Goal: Information Seeking & Learning: Check status

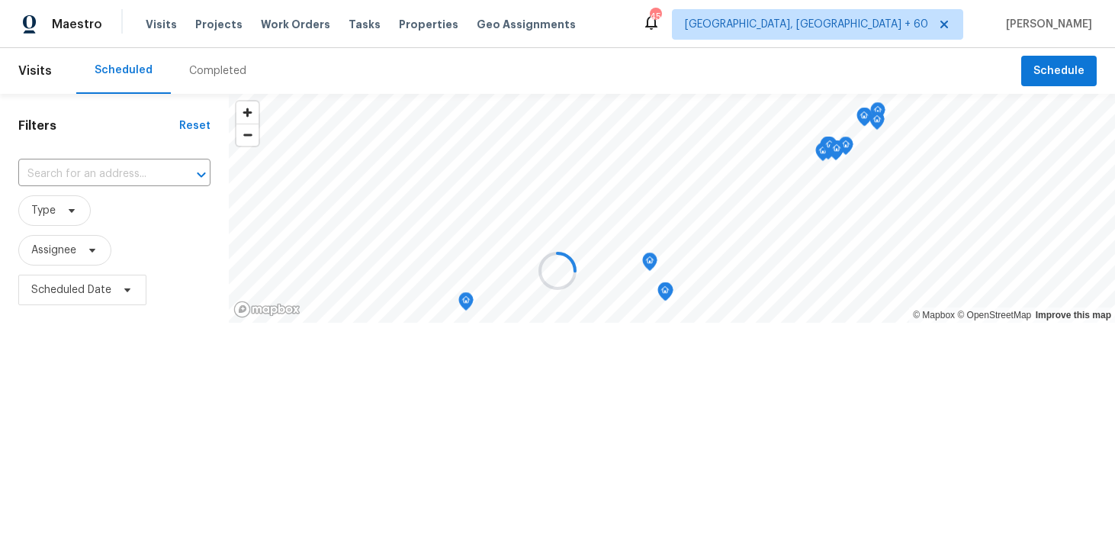
click at [201, 67] on div at bounding box center [557, 270] width 1115 height 541
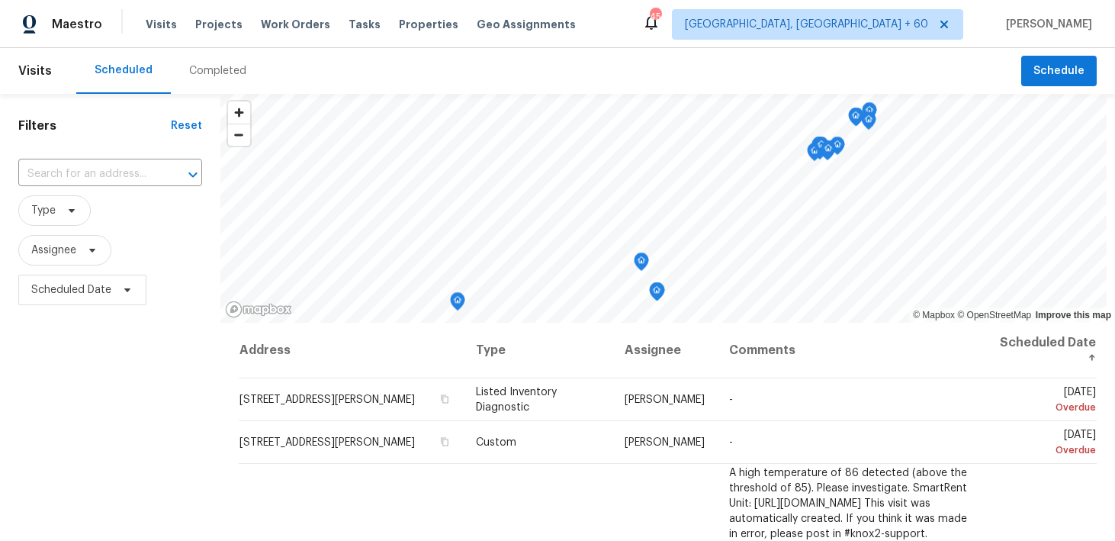
click at [208, 74] on div "Completed" at bounding box center [217, 70] width 57 height 15
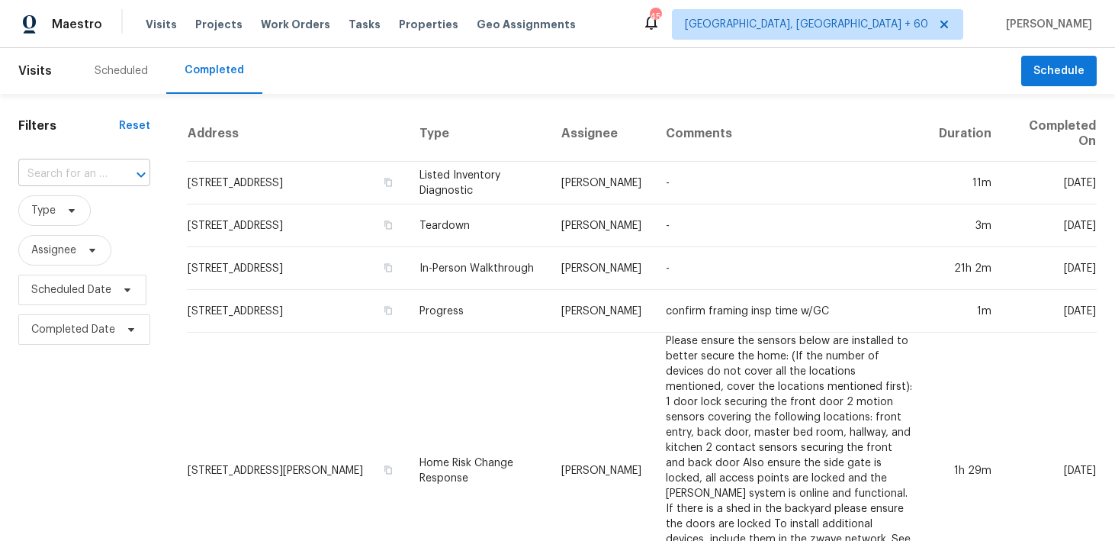
click at [76, 170] on input "text" at bounding box center [62, 174] width 89 height 24
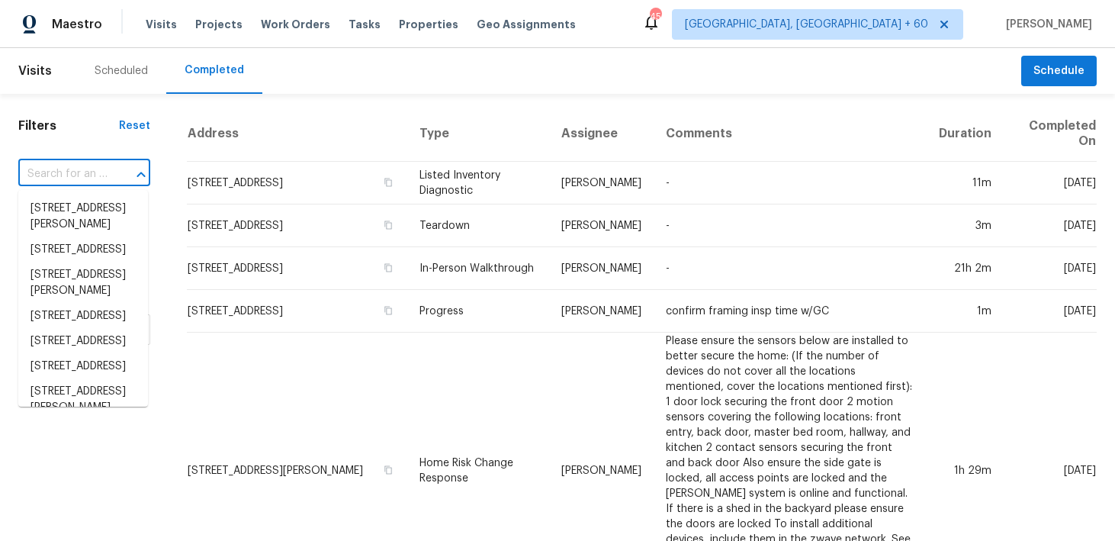
paste input "[STREET_ADDRESS]"
type input "[STREET_ADDRESS]"
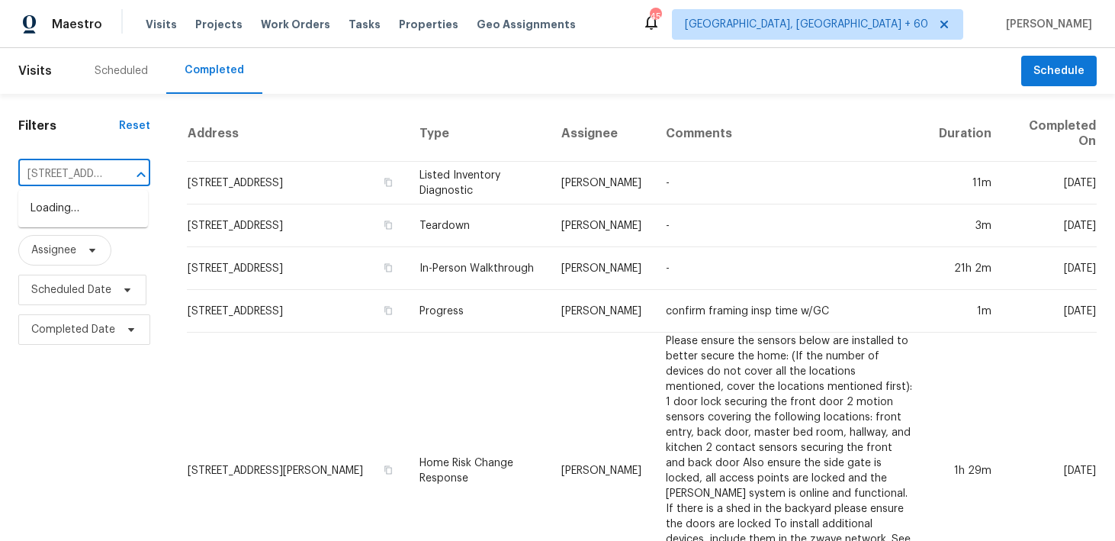
scroll to position [0, 127]
click at [69, 211] on li "[STREET_ADDRESS]" at bounding box center [83, 208] width 130 height 25
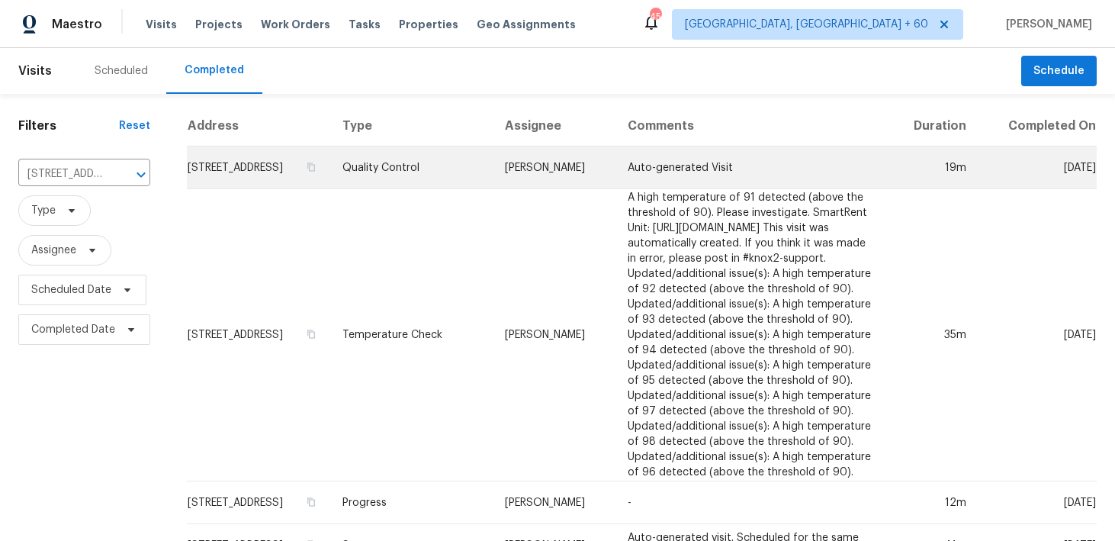
click at [417, 183] on td "Quality Control" at bounding box center [411, 167] width 162 height 43
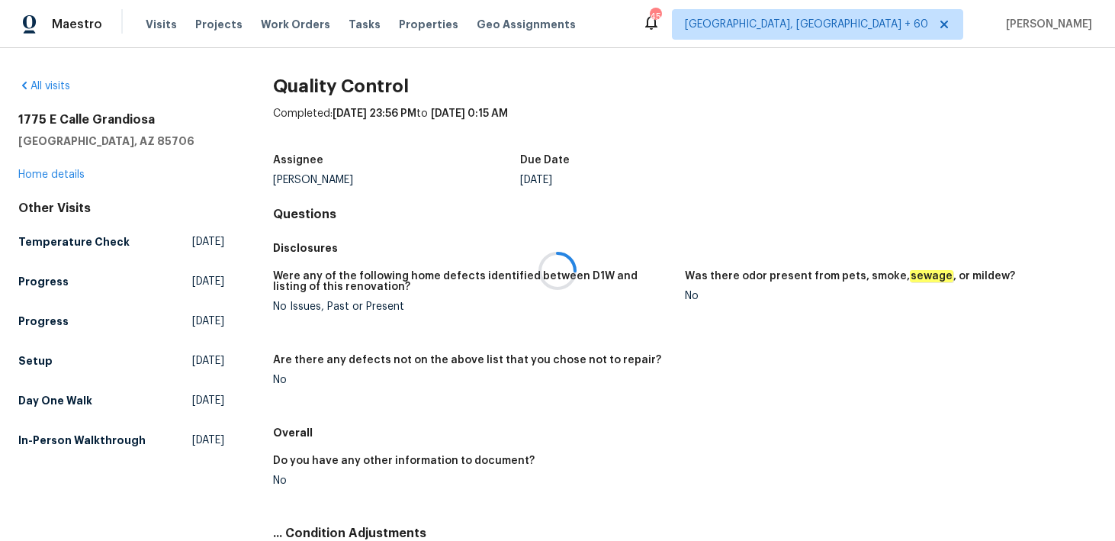
click at [48, 178] on div at bounding box center [557, 270] width 1115 height 541
click at [46, 173] on div at bounding box center [557, 270] width 1115 height 541
click at [48, 174] on link "Home details" at bounding box center [51, 174] width 66 height 11
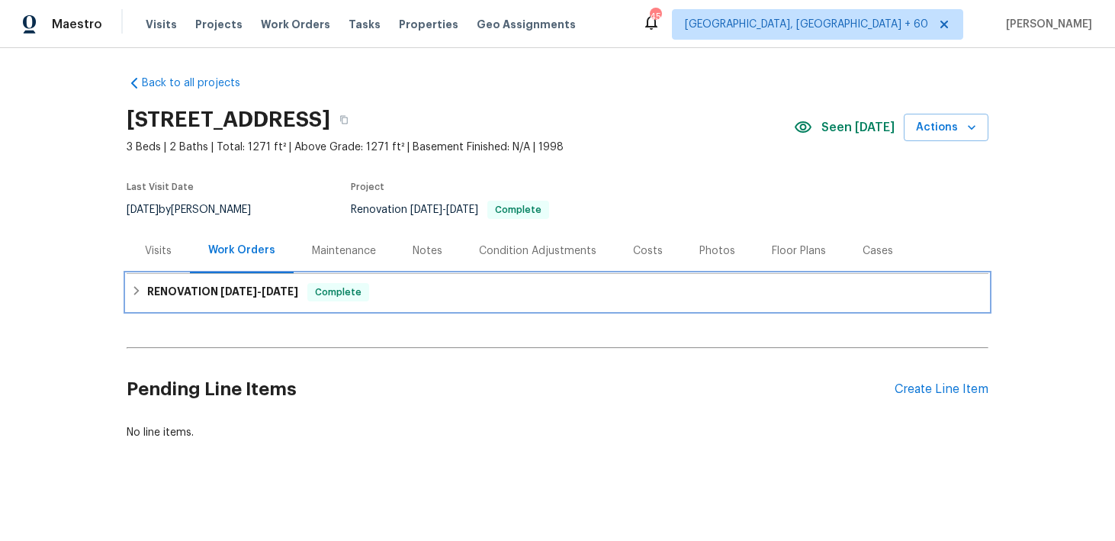
click at [439, 284] on div "RENOVATION [DATE] - [DATE] Complete" at bounding box center [557, 292] width 853 height 18
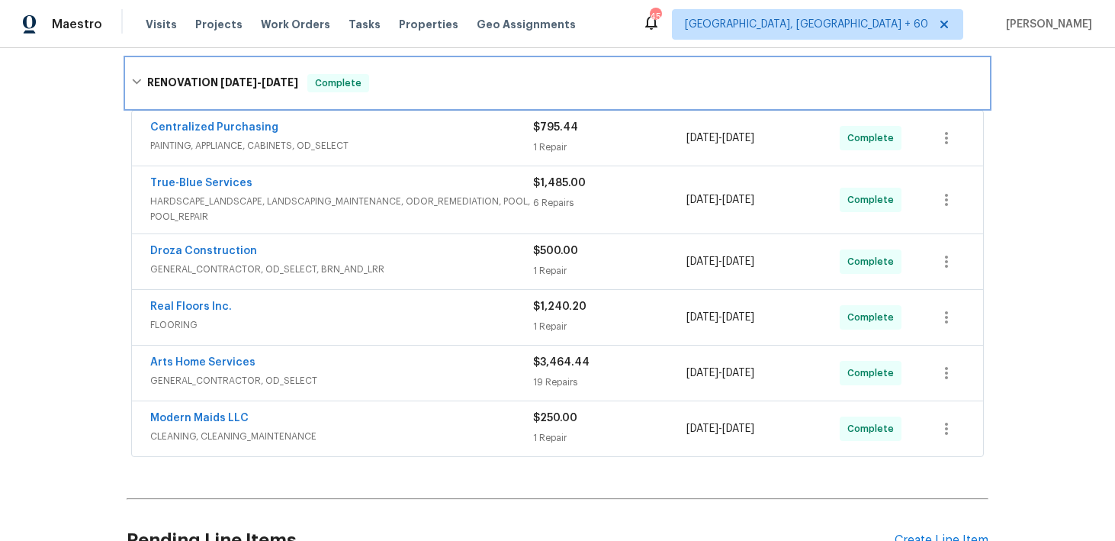
scroll to position [295, 0]
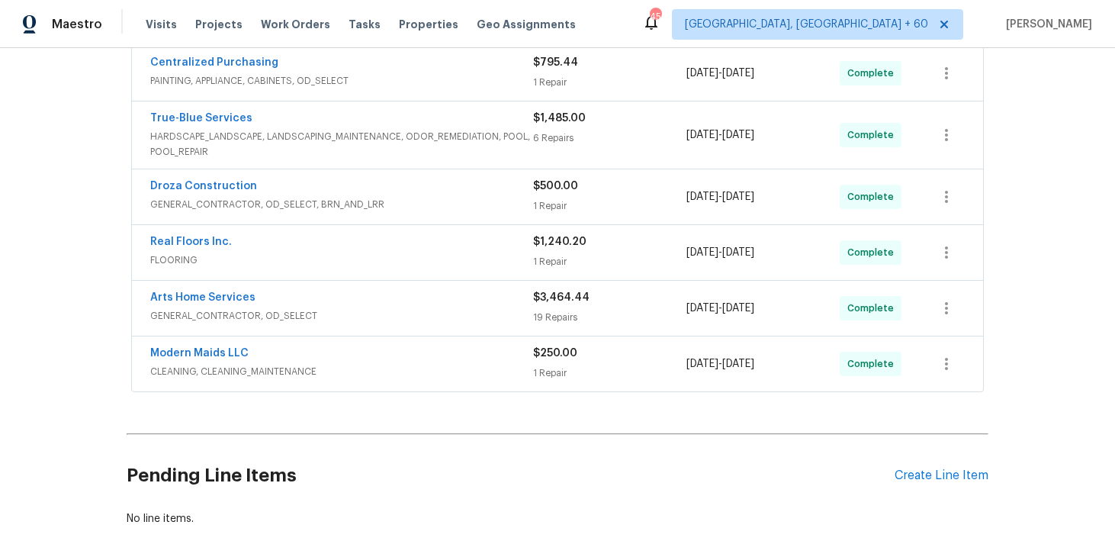
click at [539, 373] on div "1 Repair" at bounding box center [609, 372] width 153 height 15
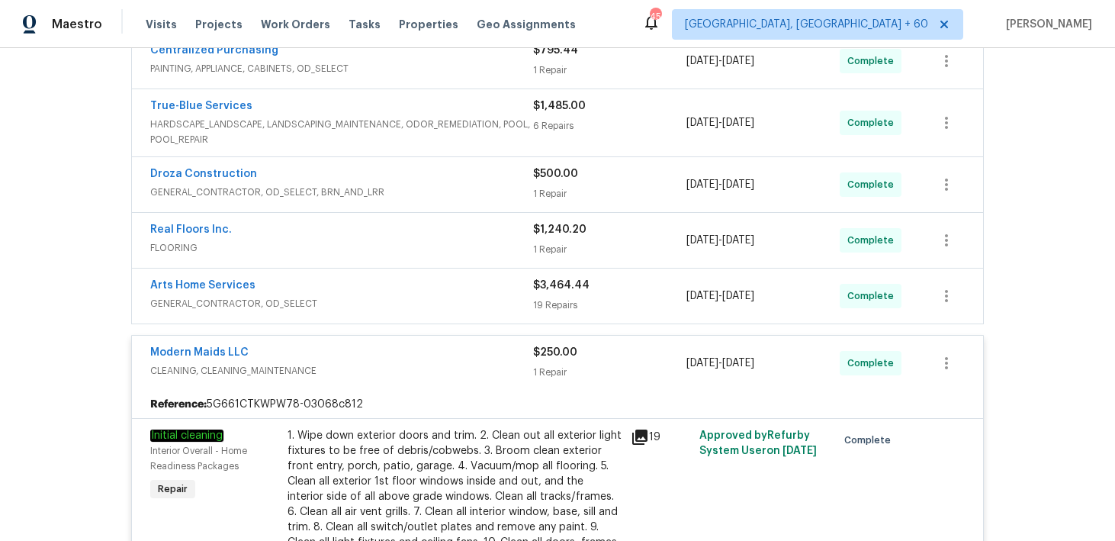
scroll to position [274, 0]
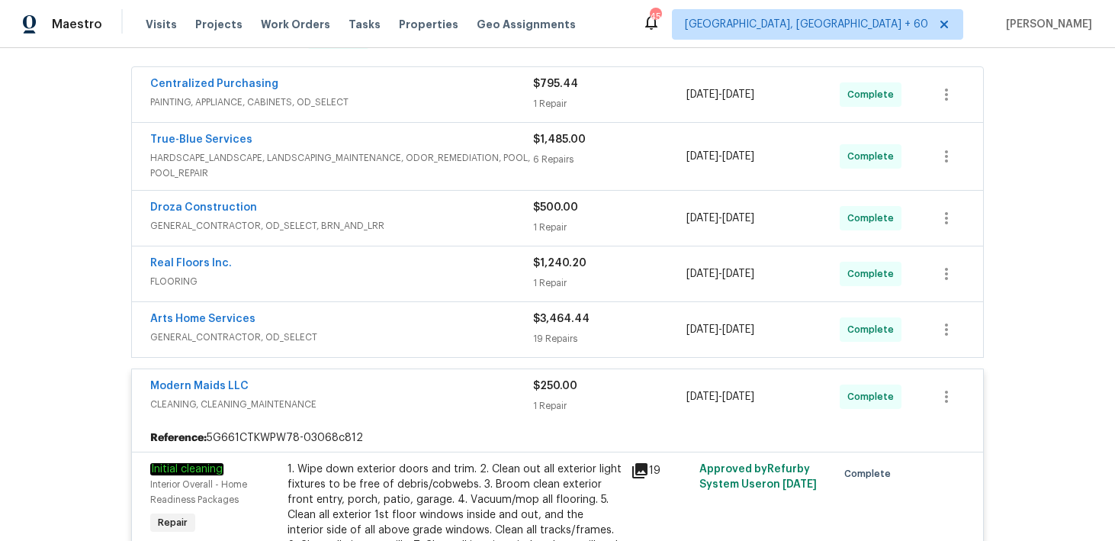
click at [545, 323] on span "$3,464.44" at bounding box center [561, 319] width 56 height 11
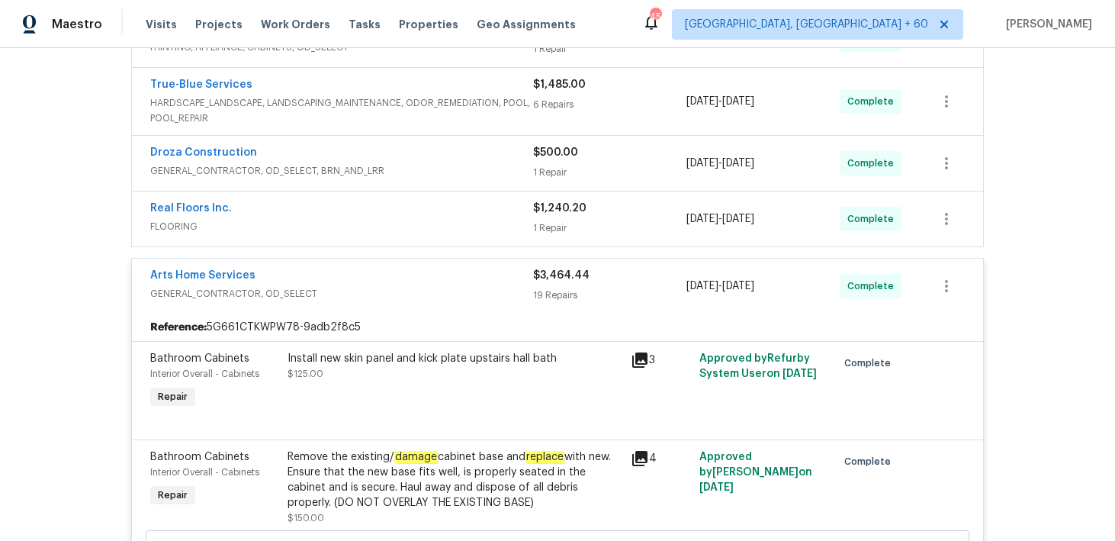
scroll to position [227, 0]
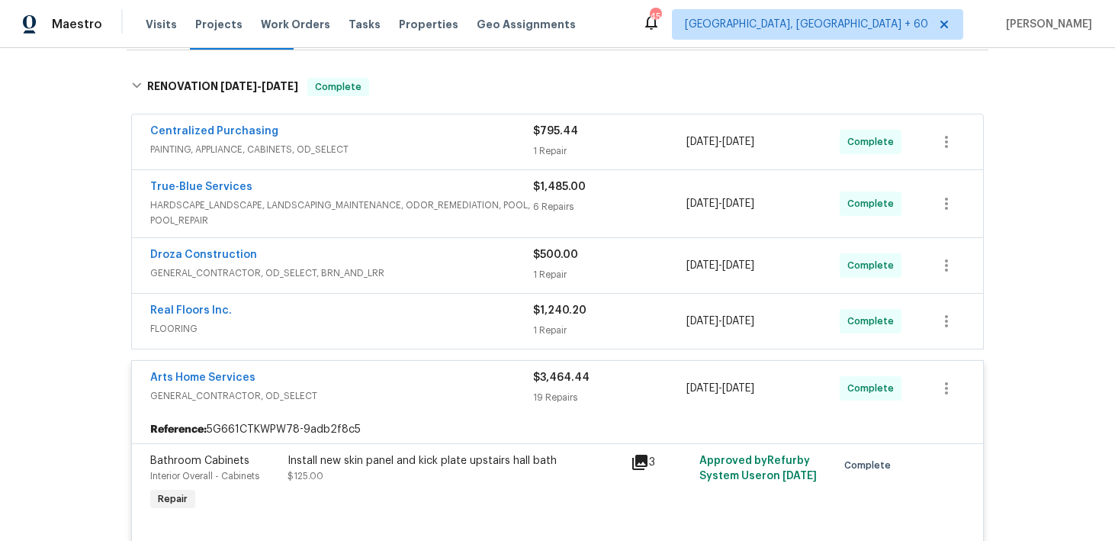
click at [541, 321] on div "$1,240.20 1 Repair" at bounding box center [609, 321] width 153 height 37
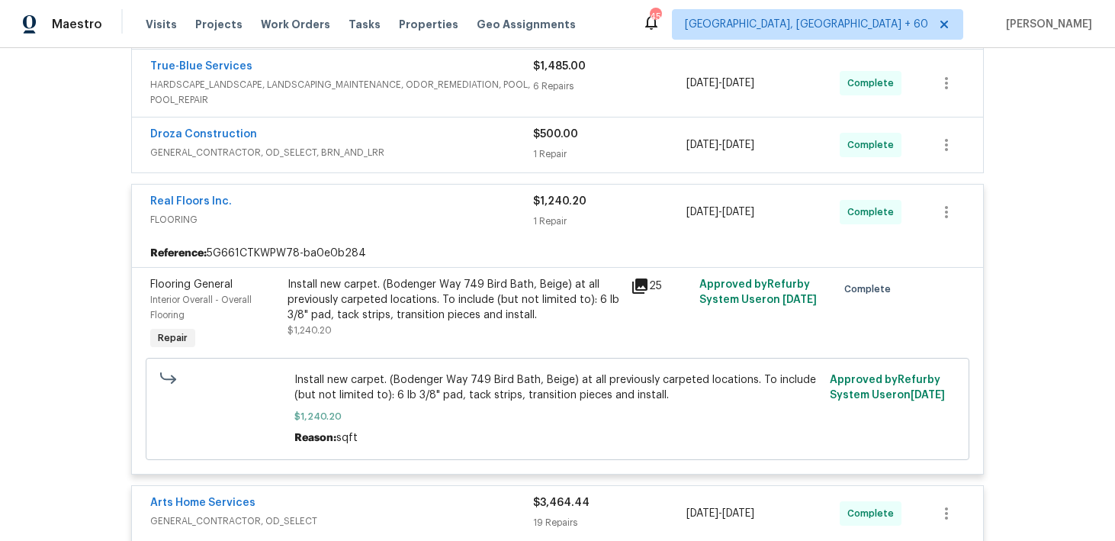
scroll to position [336, 0]
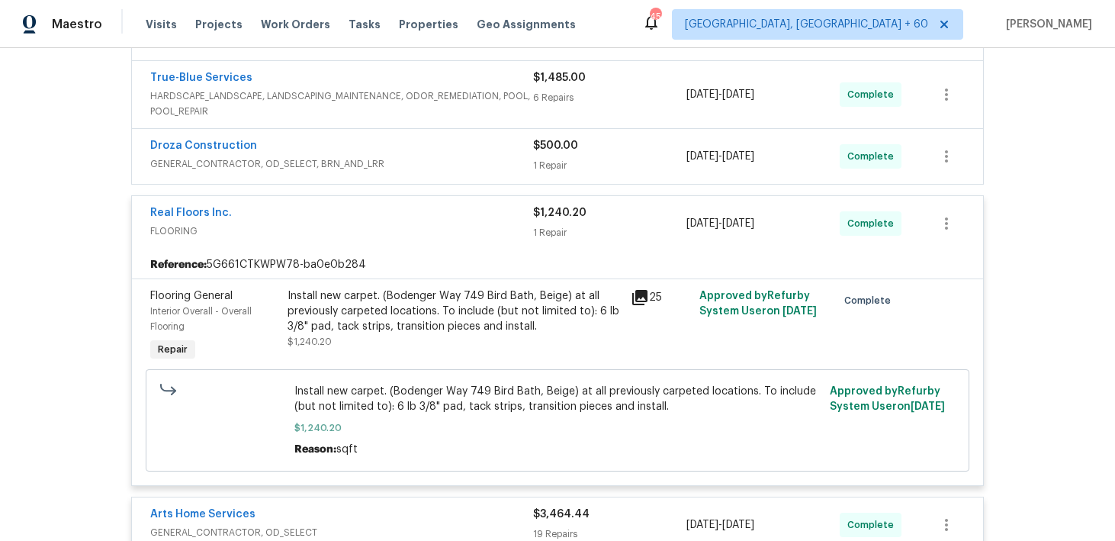
click at [556, 159] on div "1 Repair" at bounding box center [609, 165] width 153 height 15
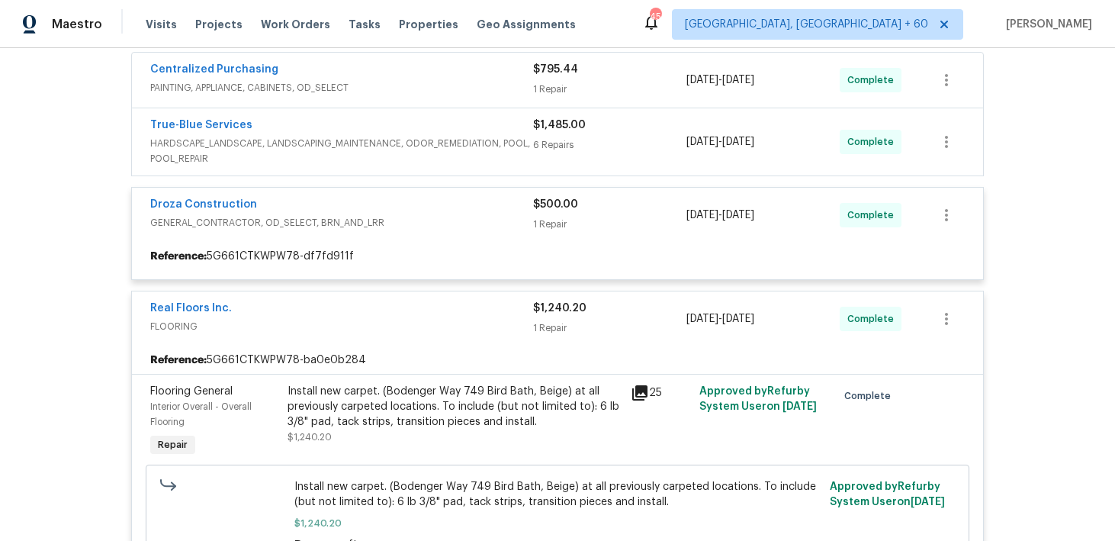
scroll to position [271, 0]
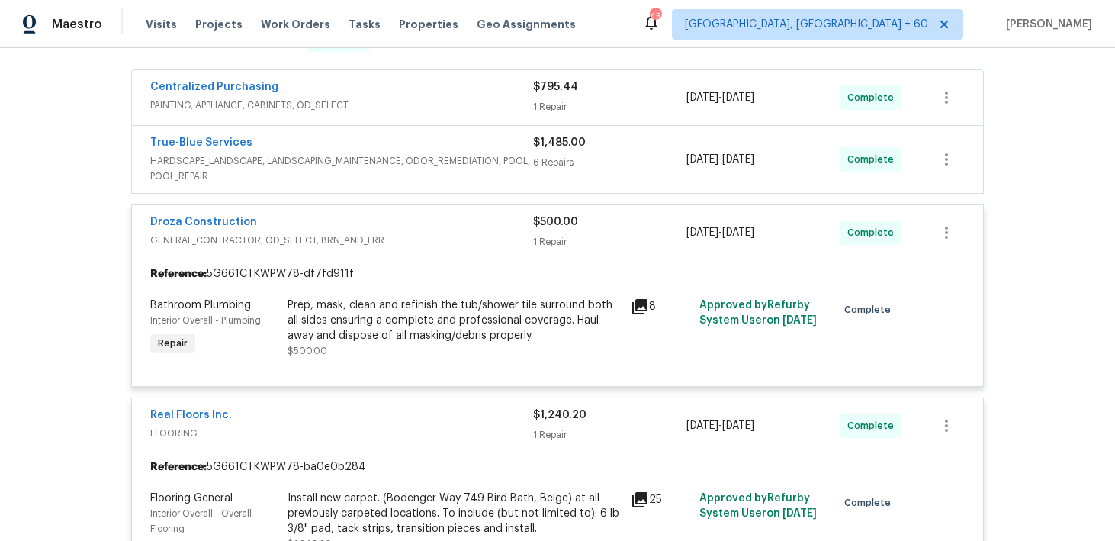
click at [559, 159] on div "6 Repairs" at bounding box center [609, 162] width 153 height 15
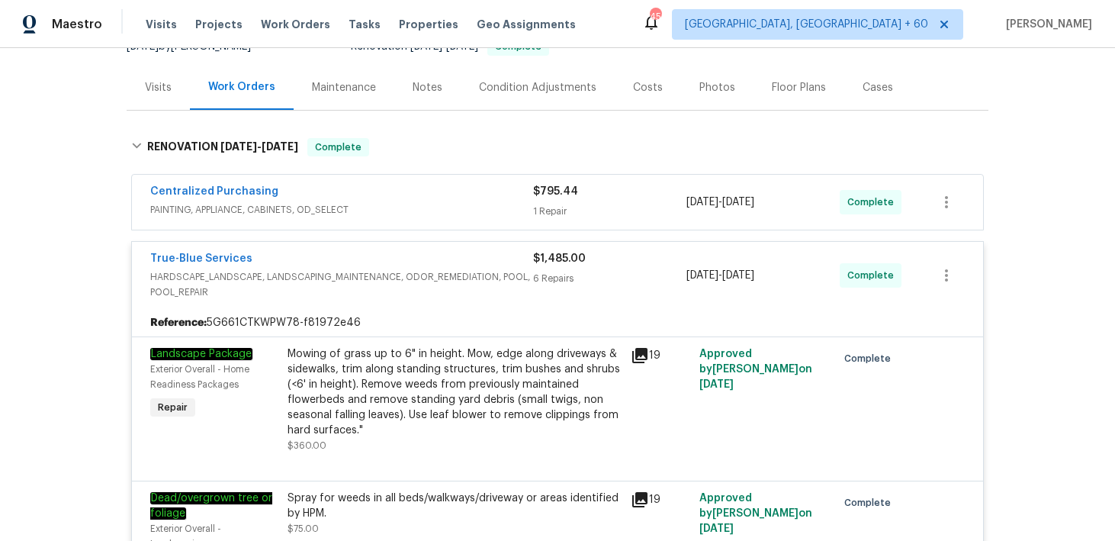
scroll to position [141, 0]
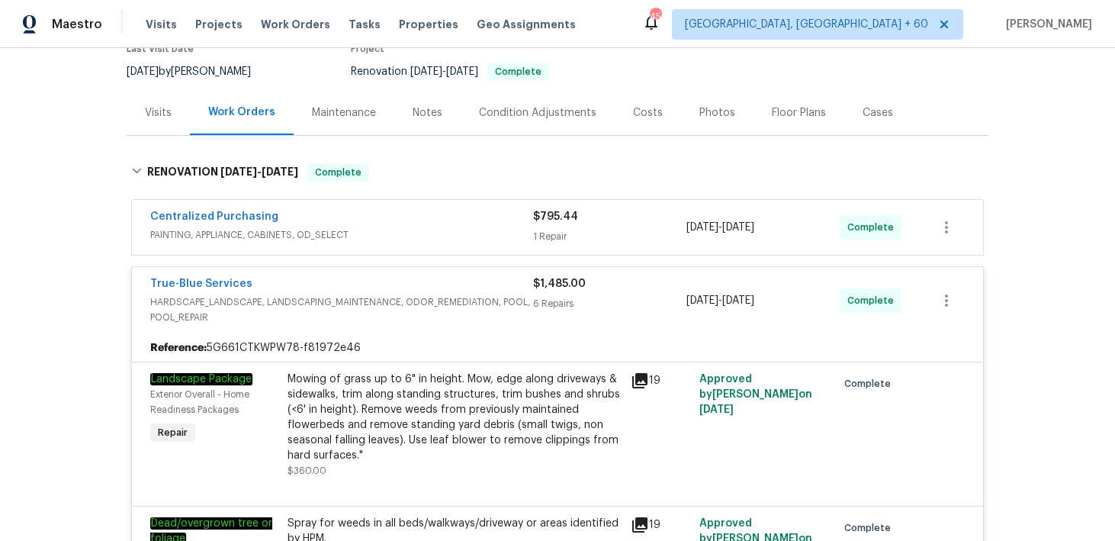
click at [544, 236] on div "1 Repair" at bounding box center [609, 236] width 153 height 15
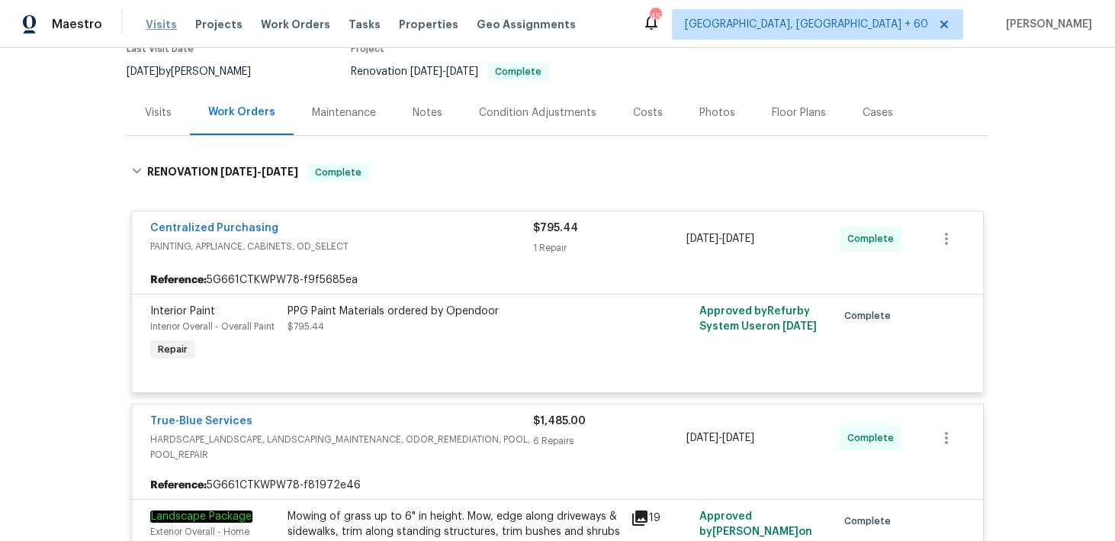
click at [151, 24] on span "Visits" at bounding box center [161, 24] width 31 height 15
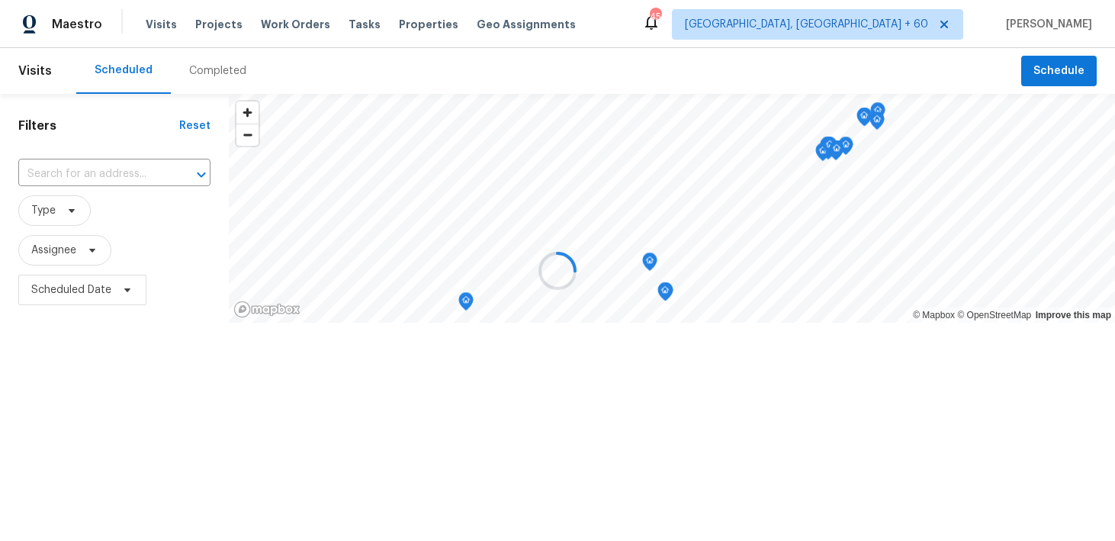
click at [190, 72] on div at bounding box center [557, 270] width 1115 height 541
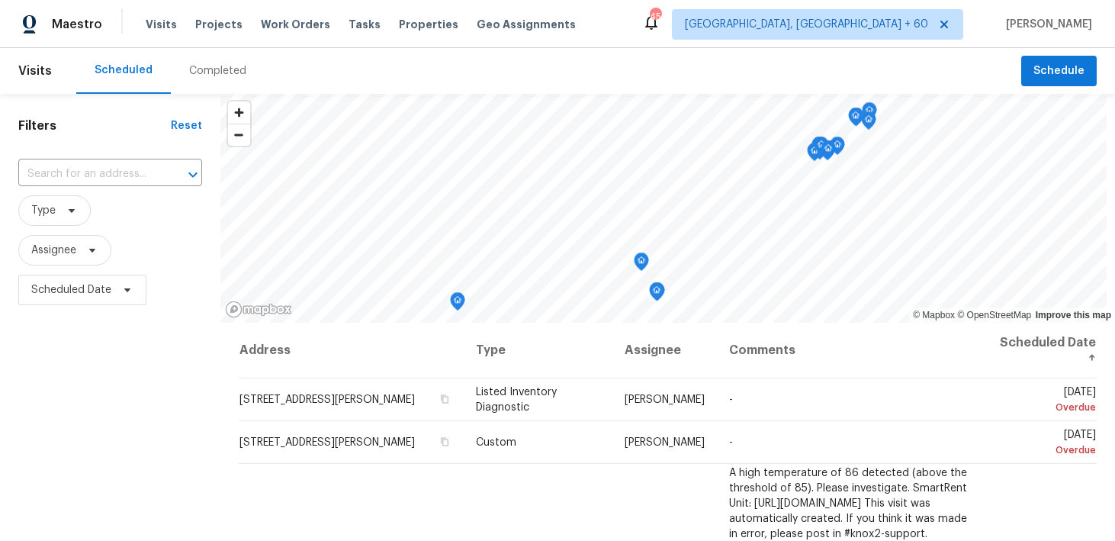
click at [191, 78] on div "Completed" at bounding box center [217, 70] width 57 height 15
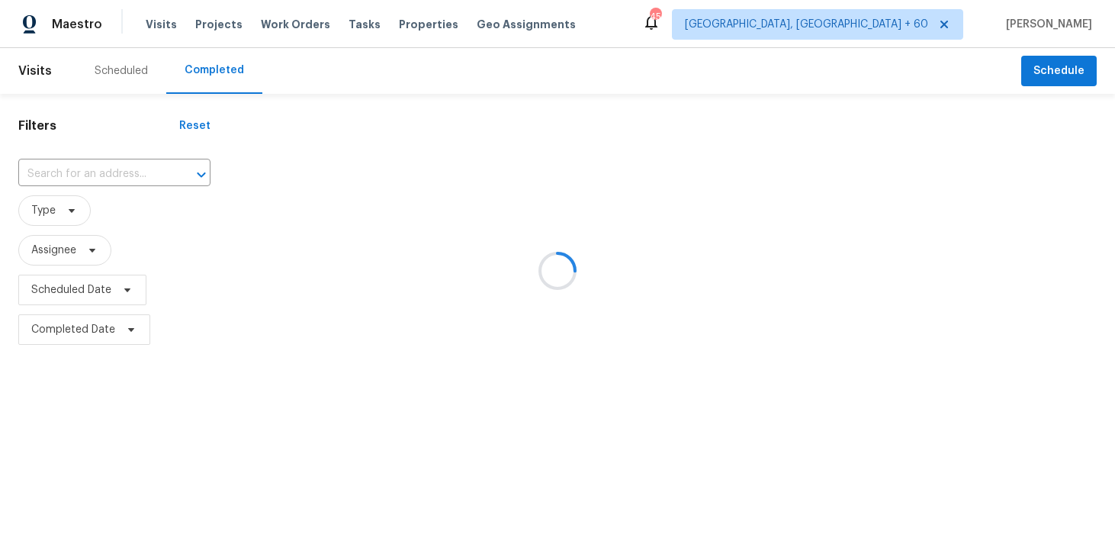
click at [91, 165] on div at bounding box center [557, 270] width 1115 height 541
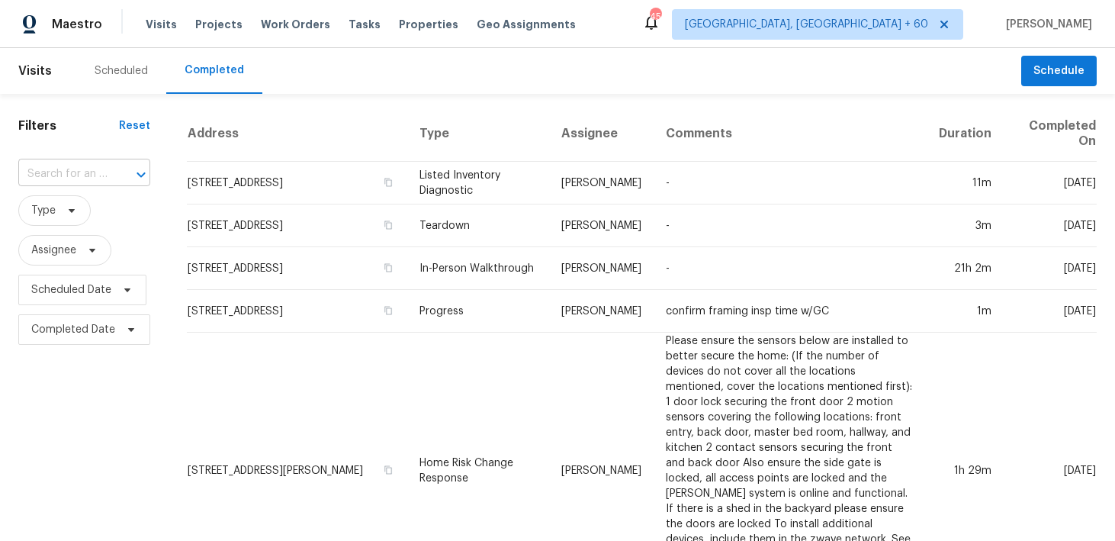
click at [54, 169] on input "text" at bounding box center [62, 174] width 89 height 24
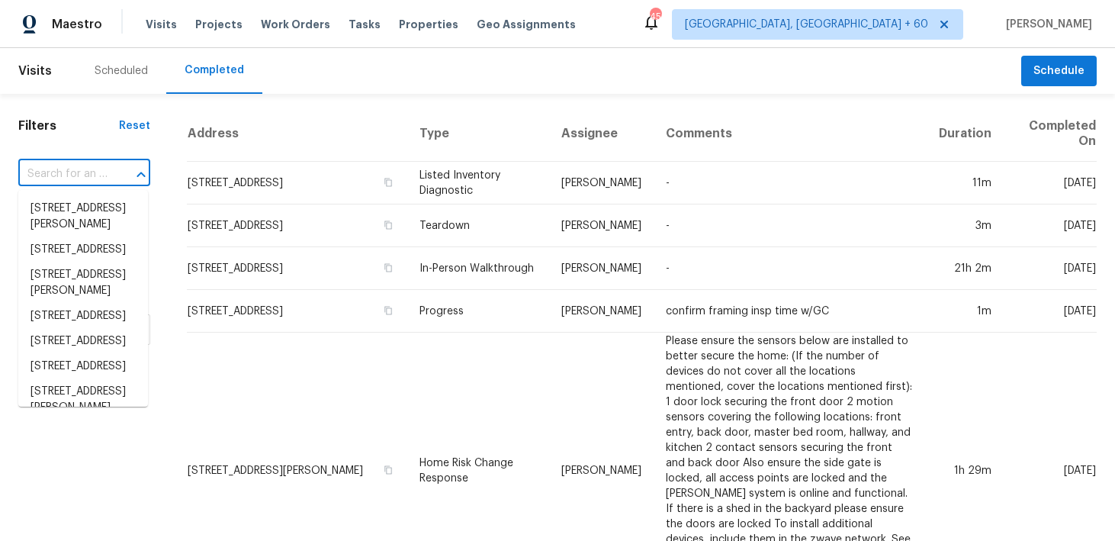
paste input "[STREET_ADDRESS]"
type input "[STREET_ADDRESS]"
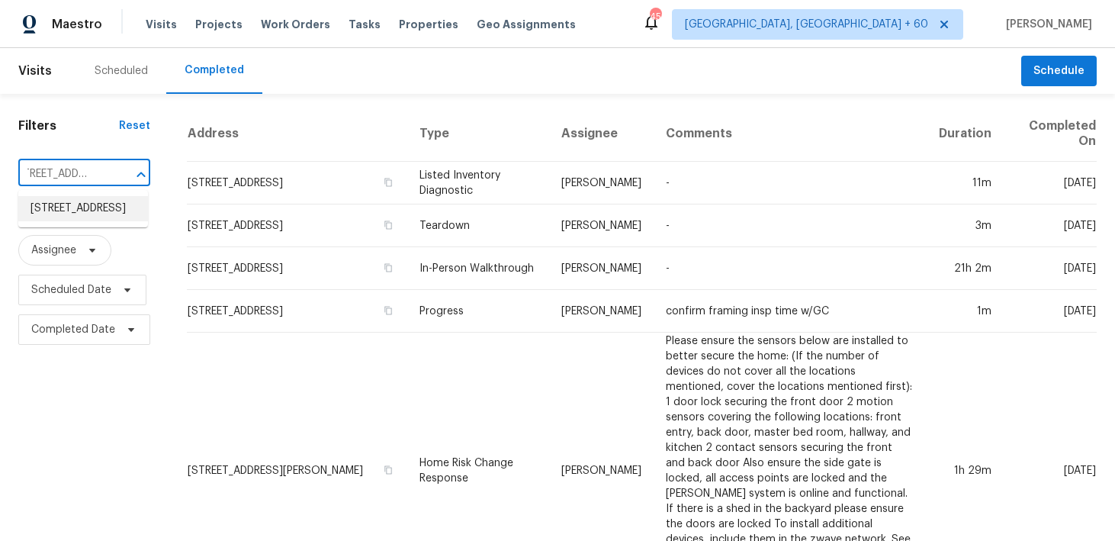
click at [75, 209] on li "[STREET_ADDRESS]" at bounding box center [83, 208] width 130 height 25
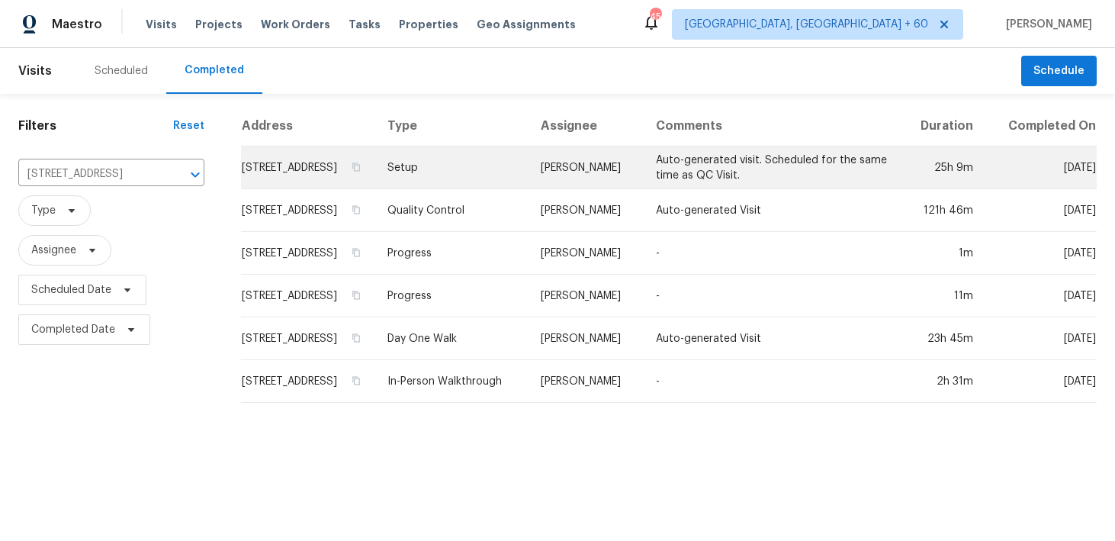
click at [479, 185] on td "Setup" at bounding box center [451, 167] width 153 height 43
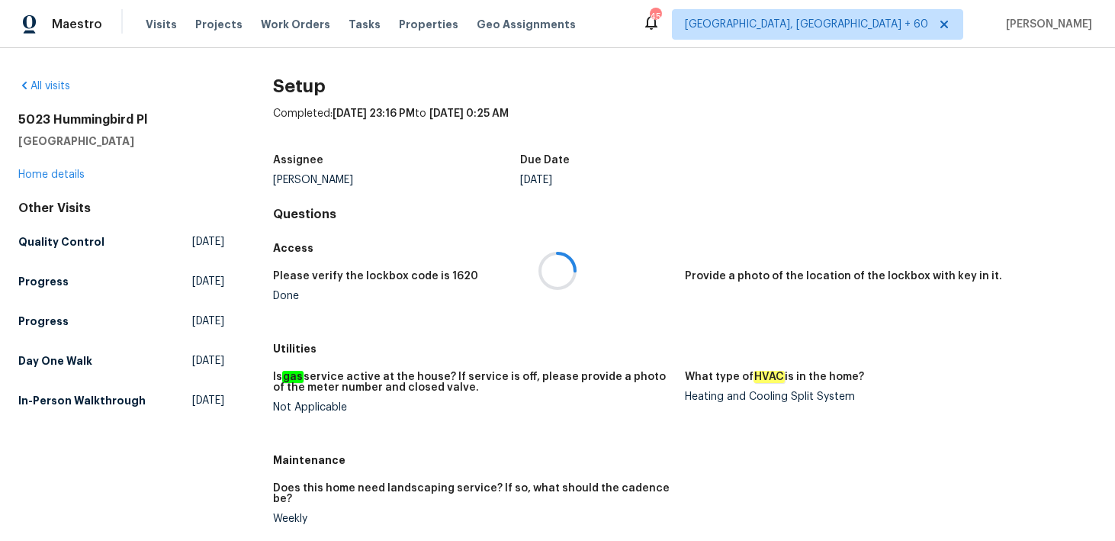
click at [67, 175] on div at bounding box center [557, 270] width 1115 height 541
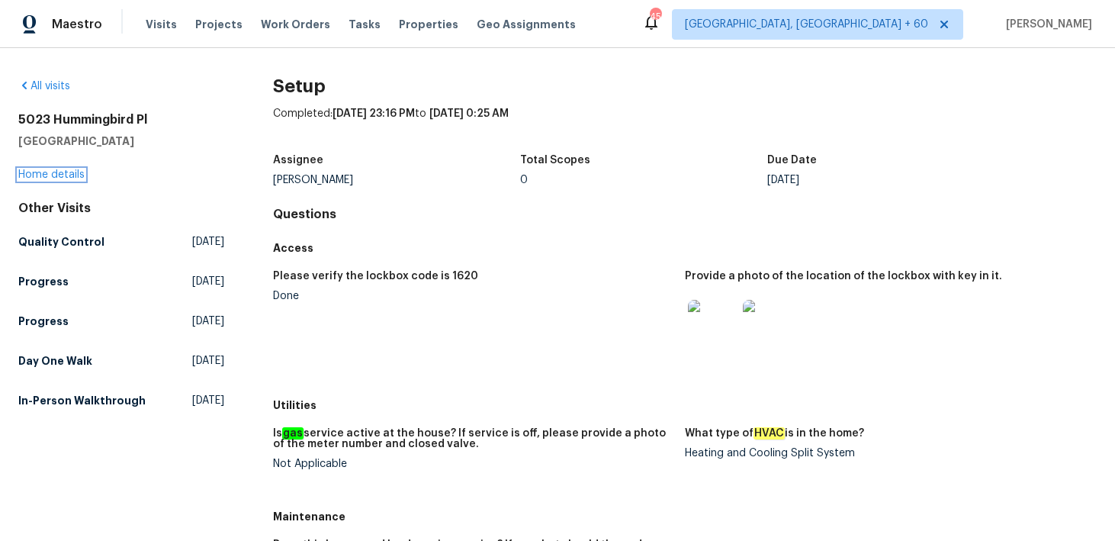
click at [42, 175] on link "Home details" at bounding box center [51, 174] width 66 height 11
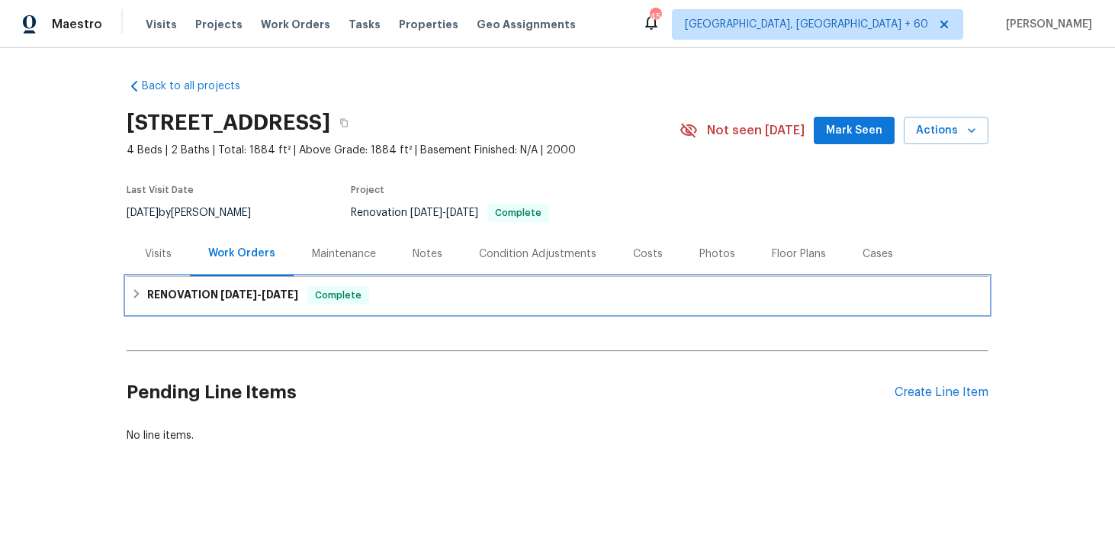
click at [407, 301] on div "RENOVATION [DATE] - [DATE] Complete" at bounding box center [557, 295] width 853 height 18
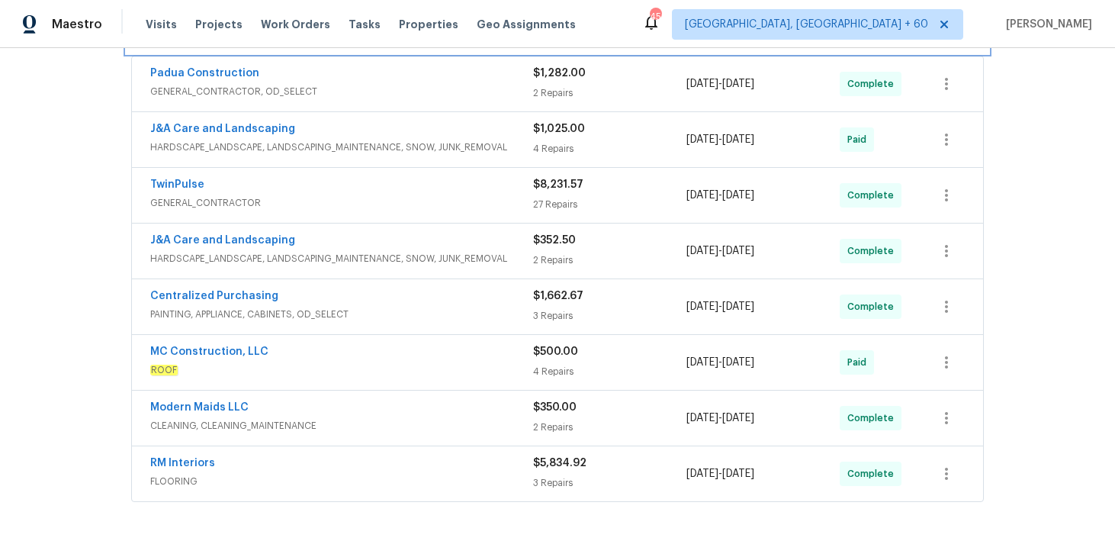
scroll to position [413, 0]
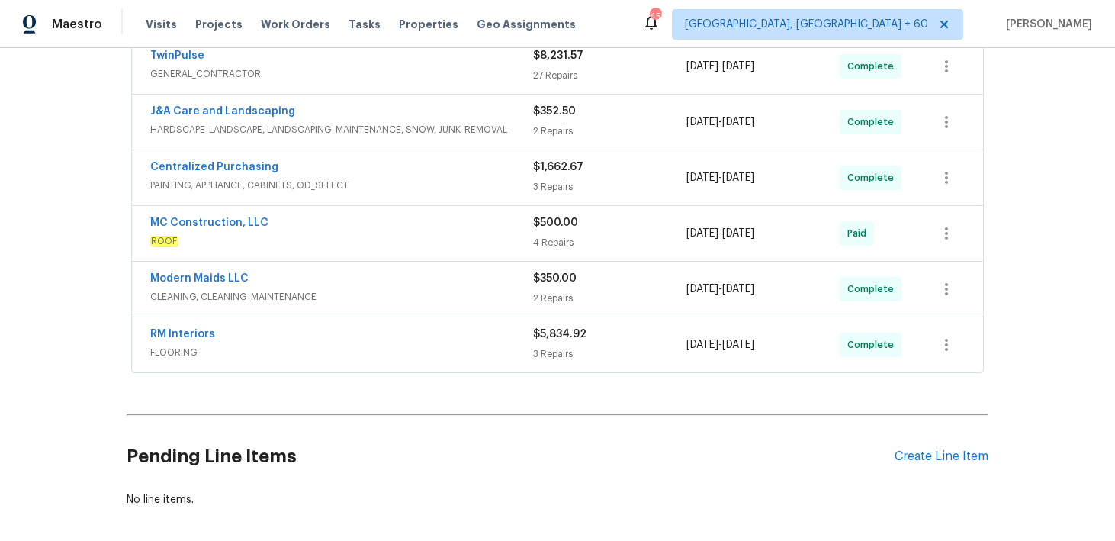
click at [553, 350] on div "3 Repairs" at bounding box center [609, 353] width 153 height 15
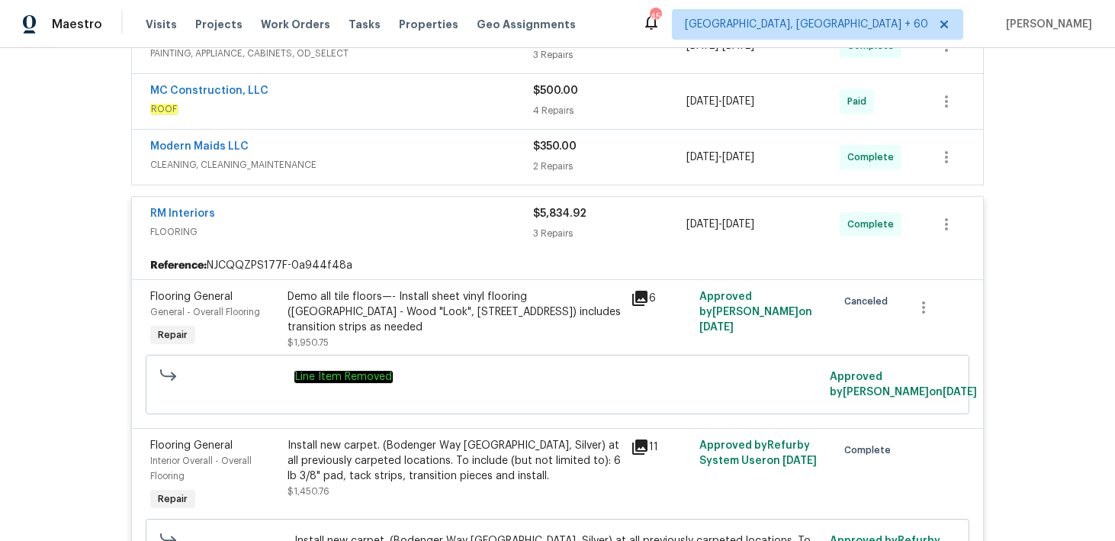
scroll to position [439, 0]
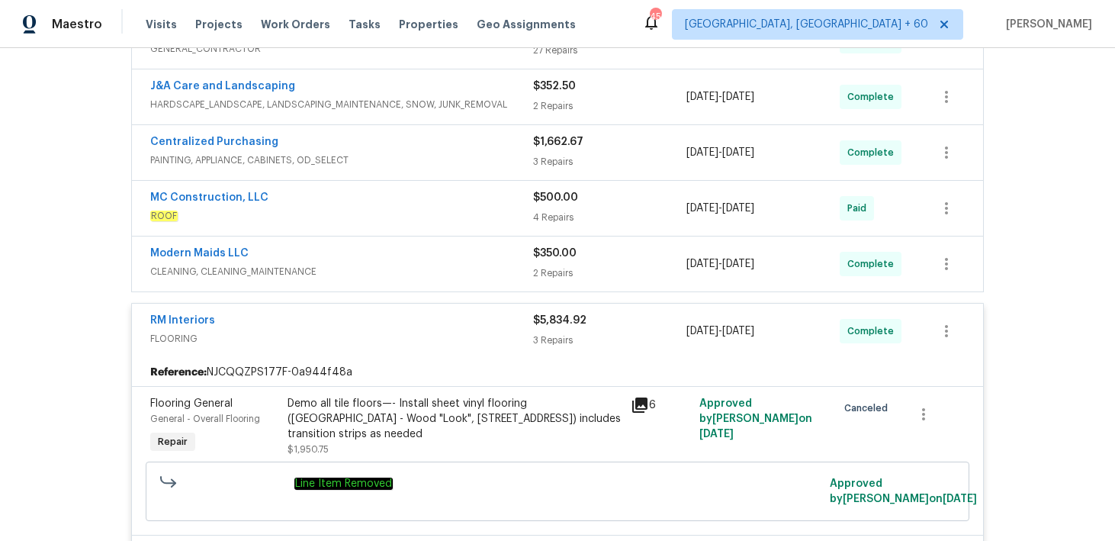
click at [547, 269] on div "2 Repairs" at bounding box center [609, 272] width 153 height 15
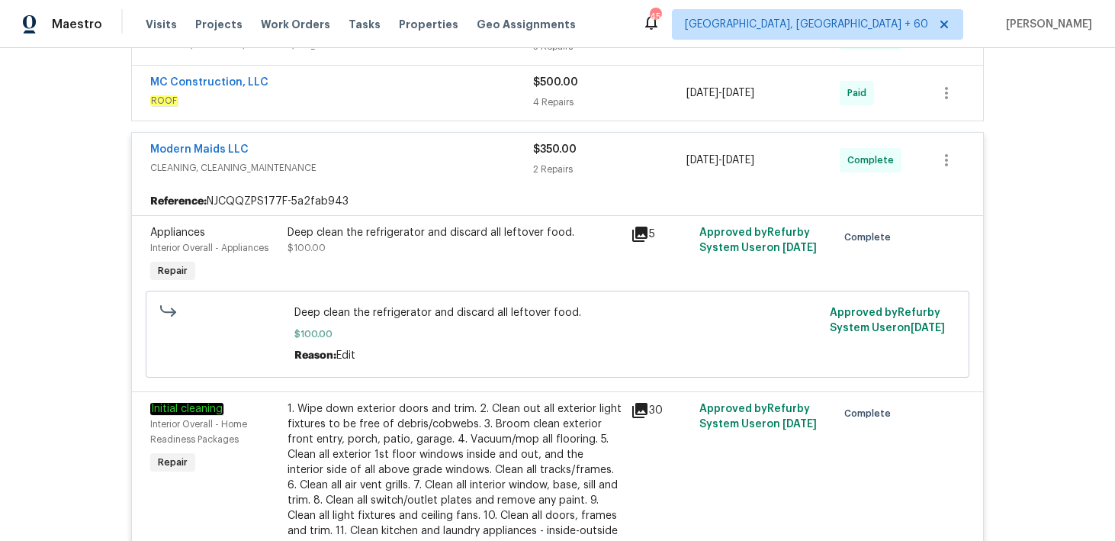
scroll to position [460, 0]
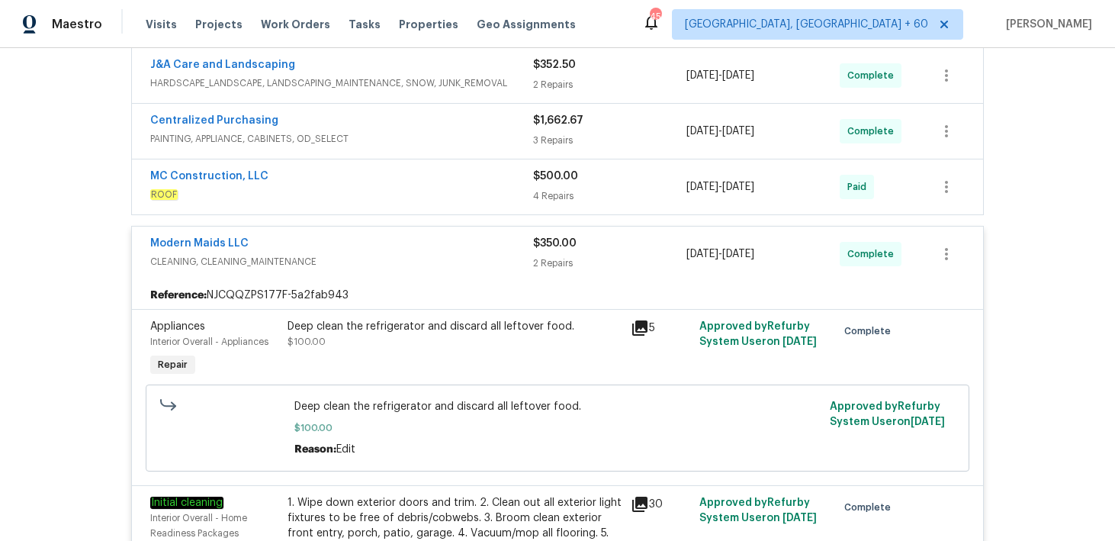
click at [552, 194] on div "4 Repairs" at bounding box center [609, 195] width 153 height 15
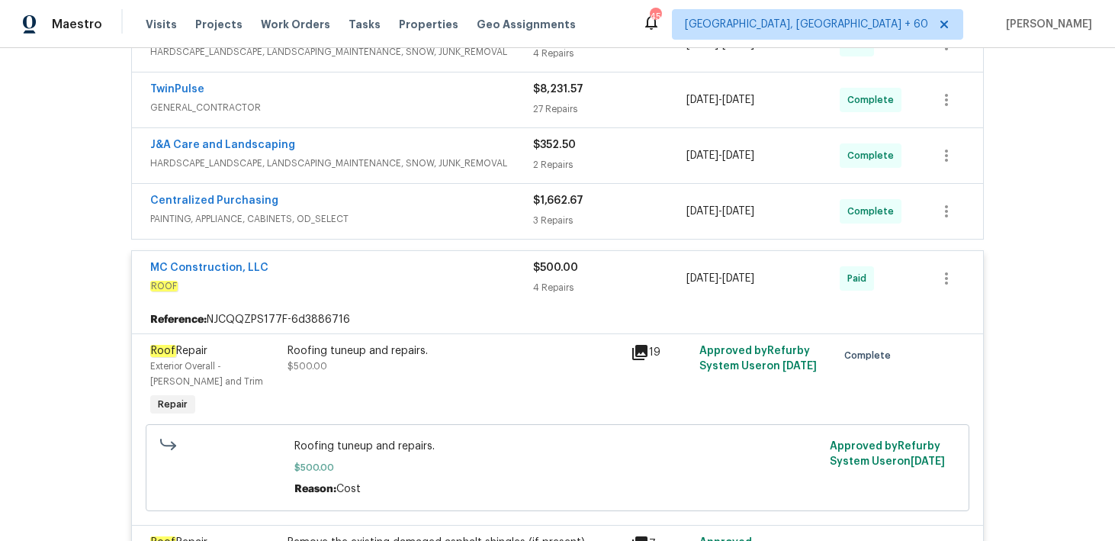
scroll to position [378, 0]
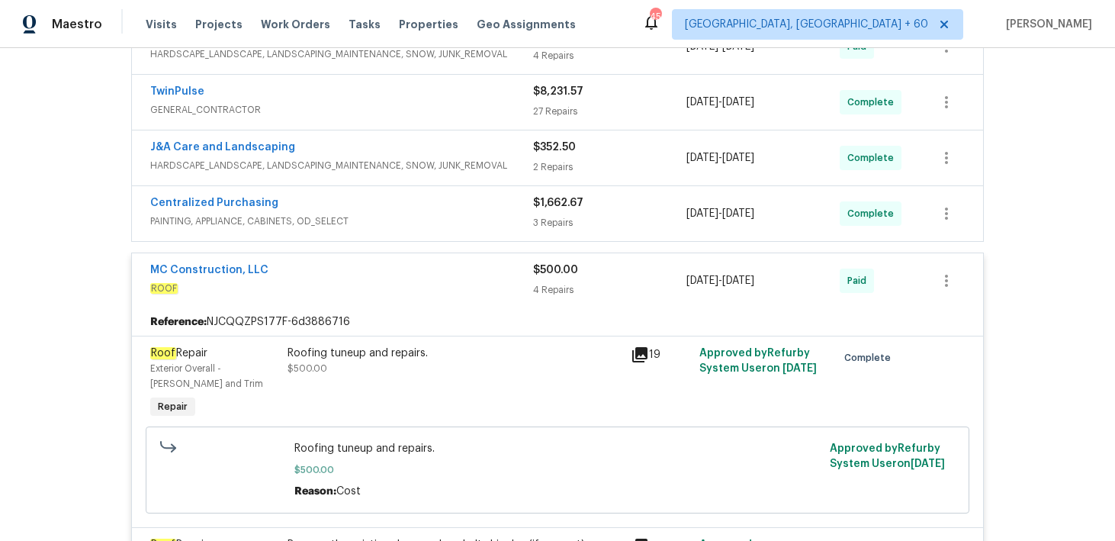
click at [552, 227] on div "3 Repairs" at bounding box center [609, 222] width 153 height 15
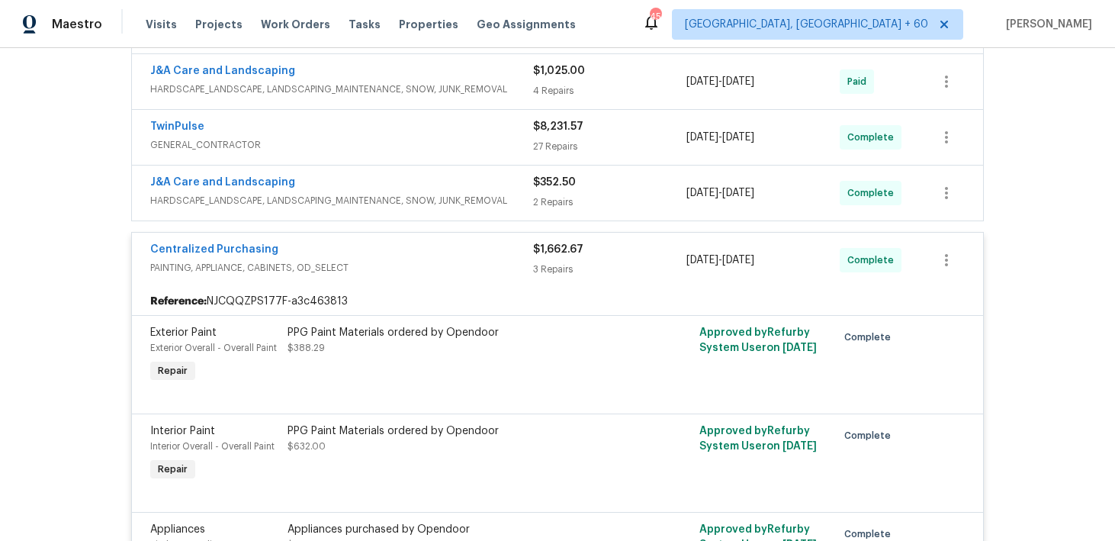
scroll to position [293, 0]
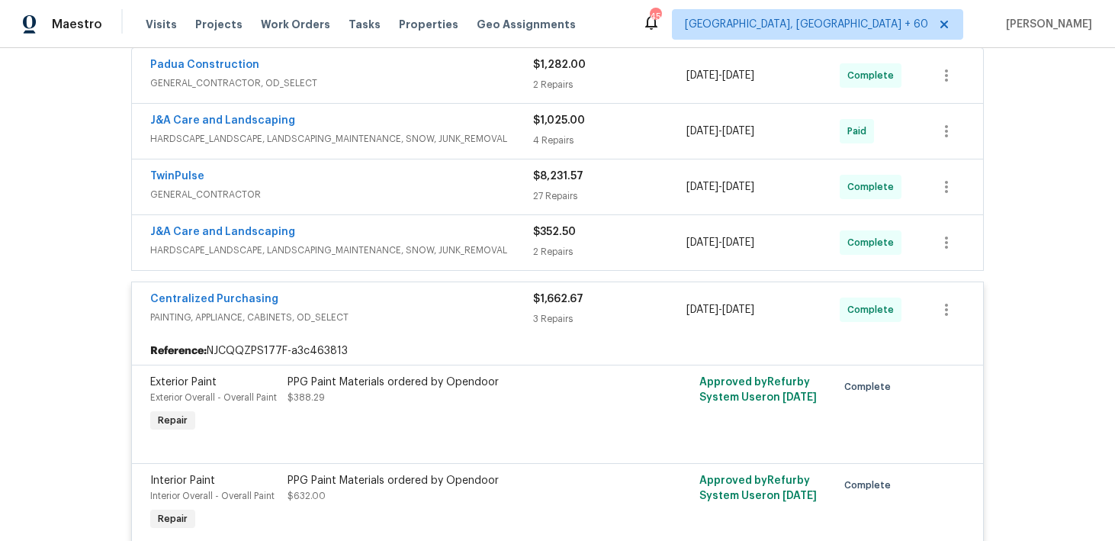
click at [554, 193] on div "27 Repairs" at bounding box center [609, 195] width 153 height 15
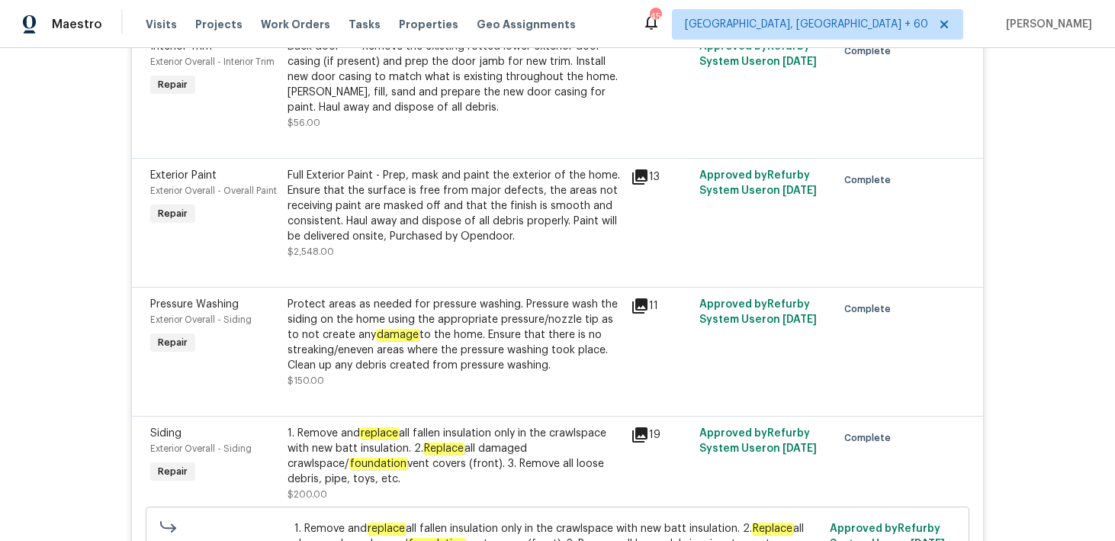
scroll to position [1356, 0]
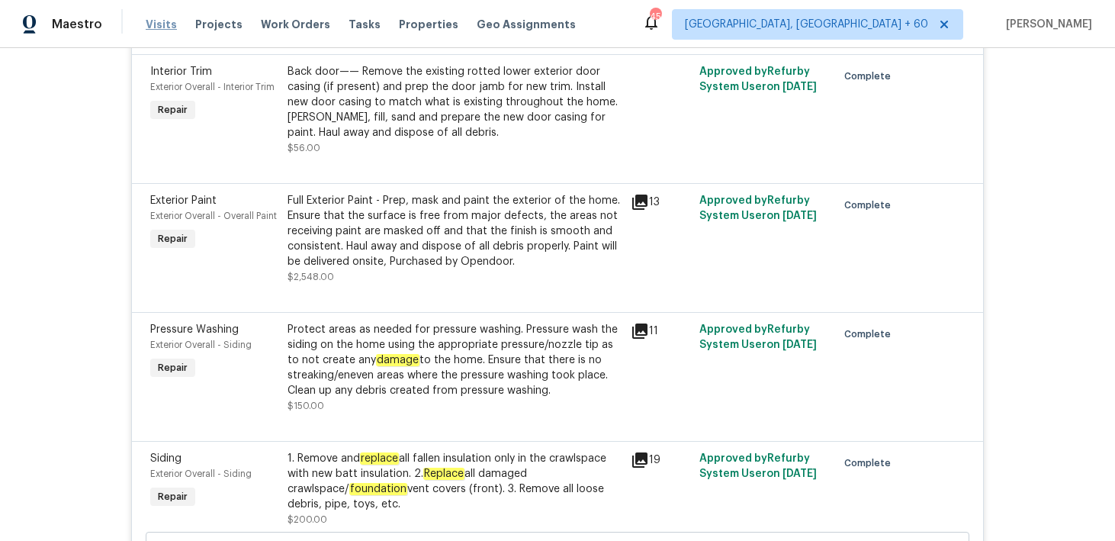
click at [155, 18] on span "Visits" at bounding box center [161, 24] width 31 height 15
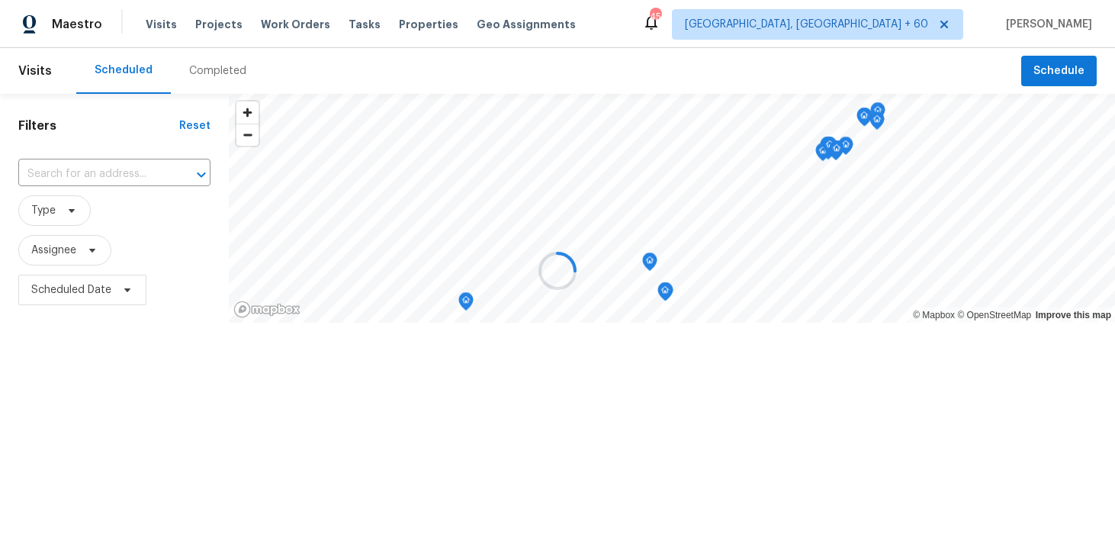
click at [207, 72] on div at bounding box center [557, 270] width 1115 height 541
click at [199, 69] on div at bounding box center [557, 270] width 1115 height 541
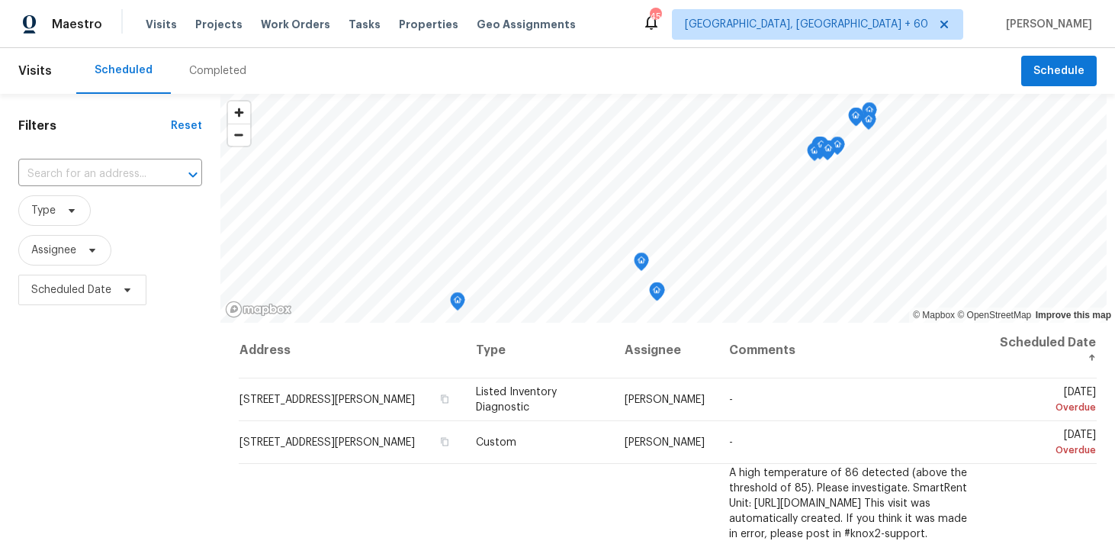
click at [189, 72] on div "Completed" at bounding box center [217, 70] width 57 height 15
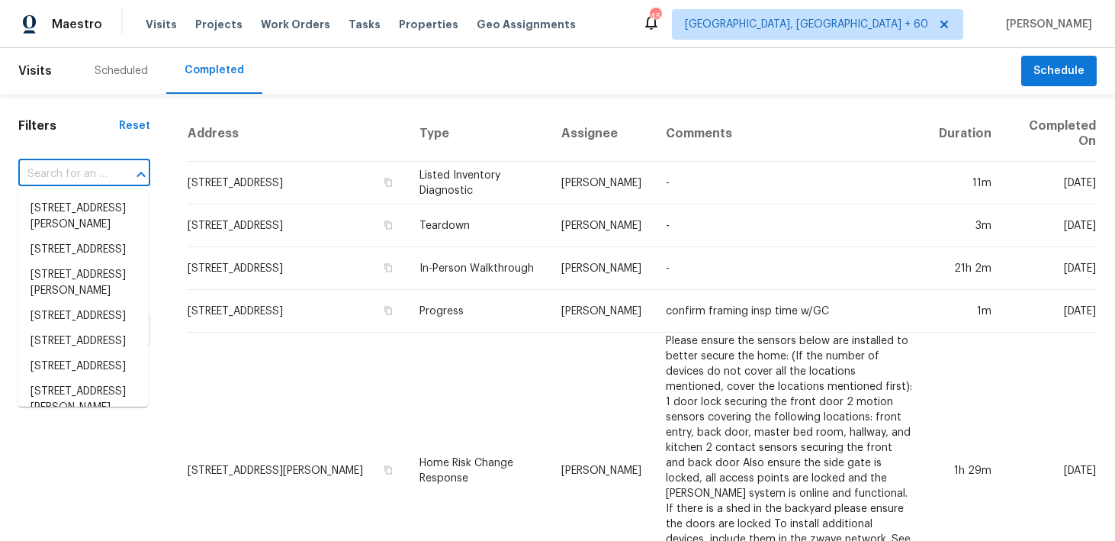
click at [51, 171] on input "text" at bounding box center [62, 174] width 89 height 24
paste input "[STREET_ADDRESS][PERSON_NAME]"
type input "[STREET_ADDRESS][PERSON_NAME]"
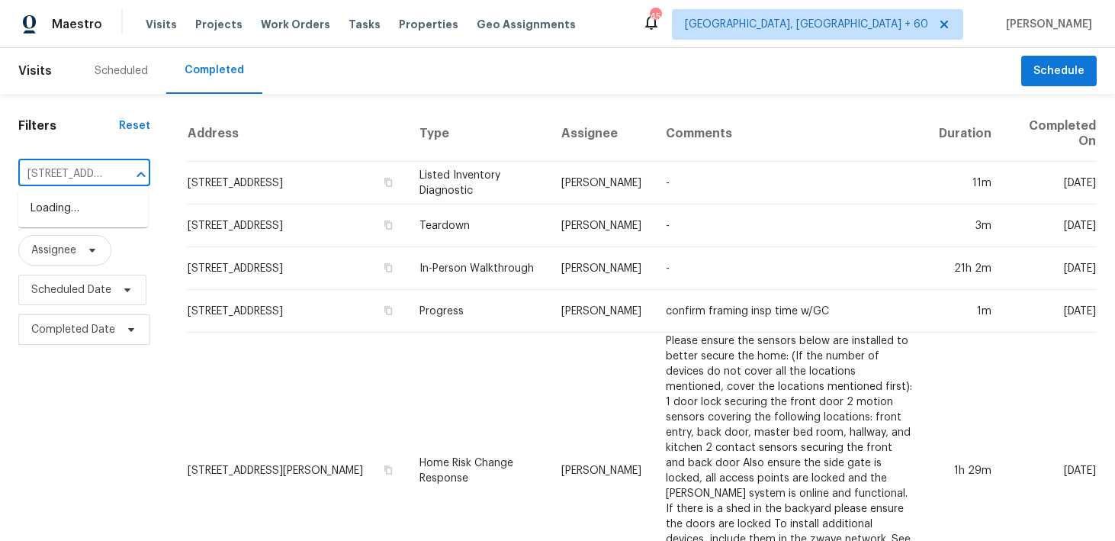
scroll to position [0, 127]
click at [43, 209] on li "[STREET_ADDRESS]" at bounding box center [83, 208] width 130 height 25
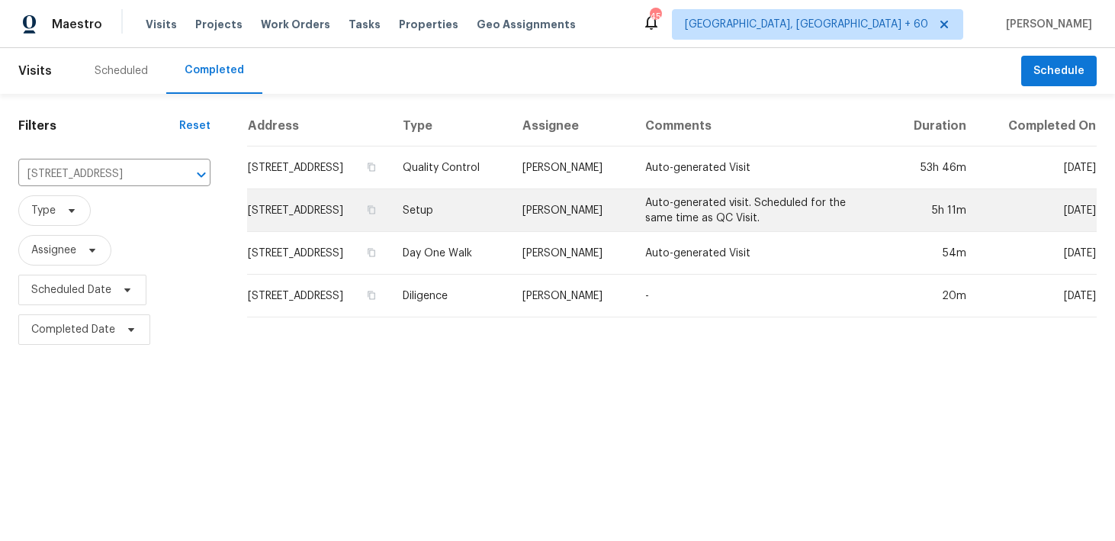
click at [486, 203] on td "Setup" at bounding box center [450, 210] width 119 height 43
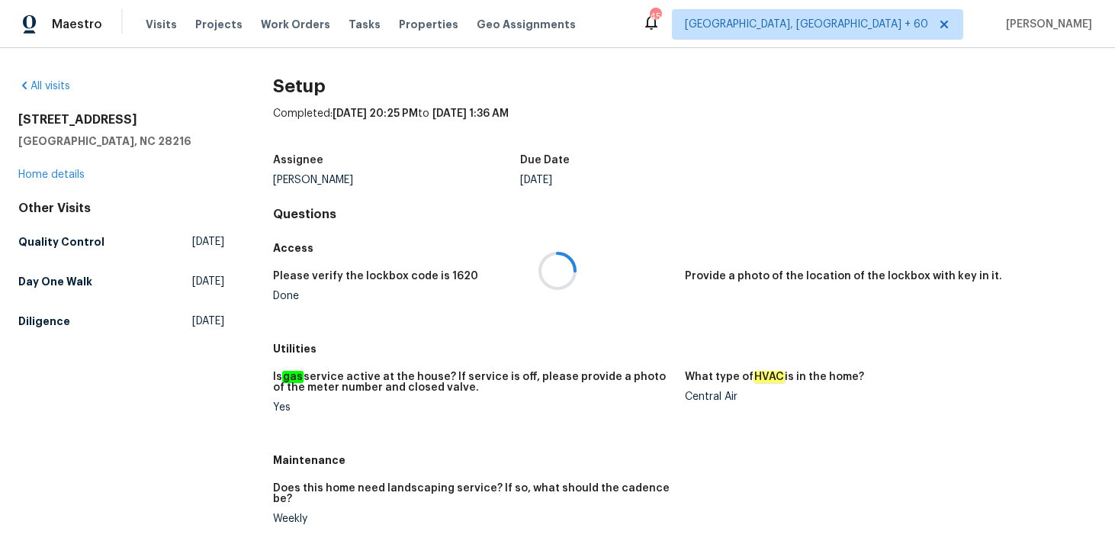
click at [50, 174] on div at bounding box center [557, 270] width 1115 height 541
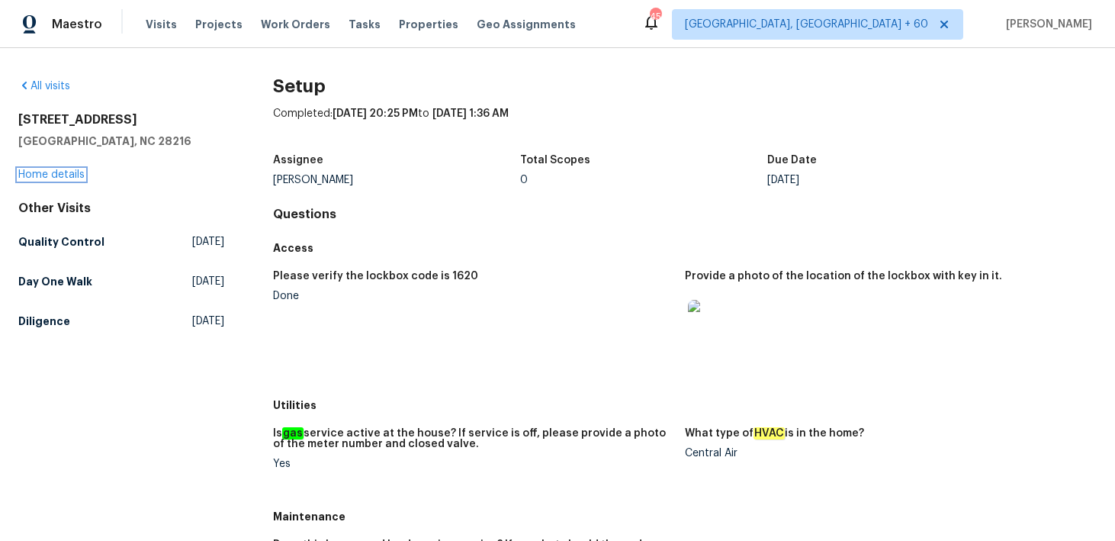
click at [28, 172] on link "Home details" at bounding box center [51, 174] width 66 height 11
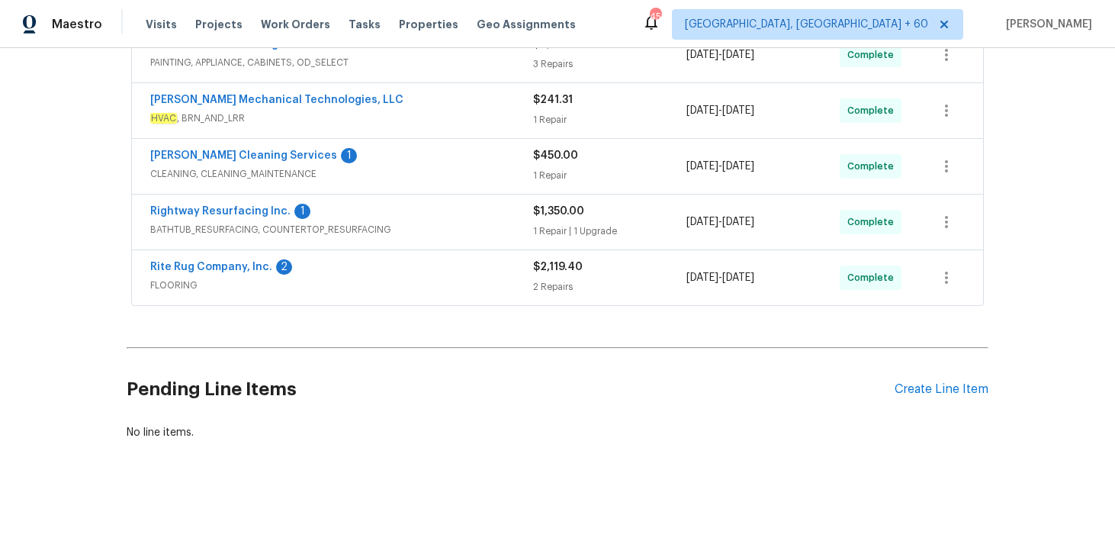
scroll to position [428, 0]
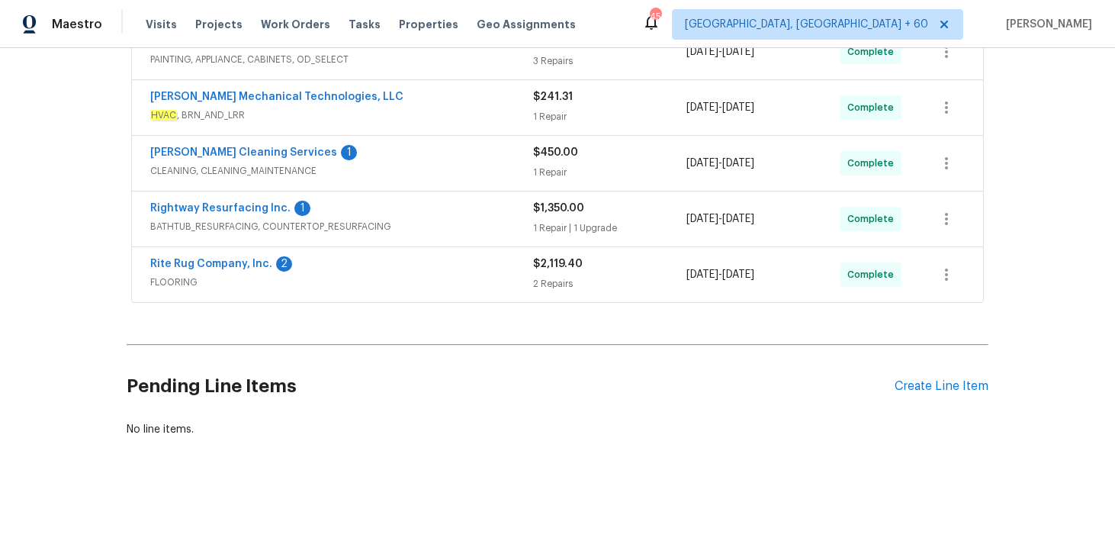
click at [552, 285] on div "2 Repairs" at bounding box center [609, 283] width 153 height 15
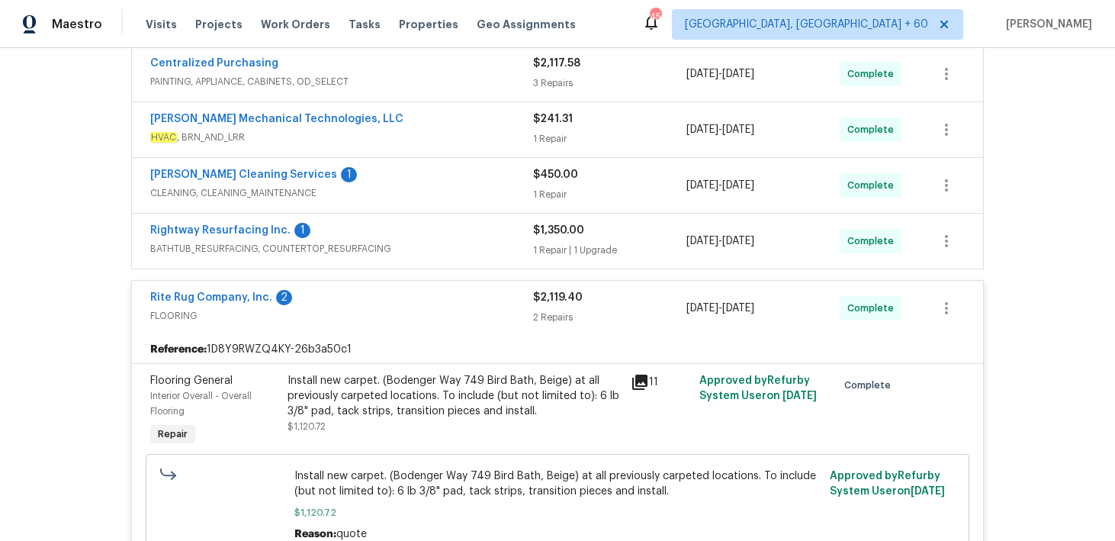
scroll to position [408, 0]
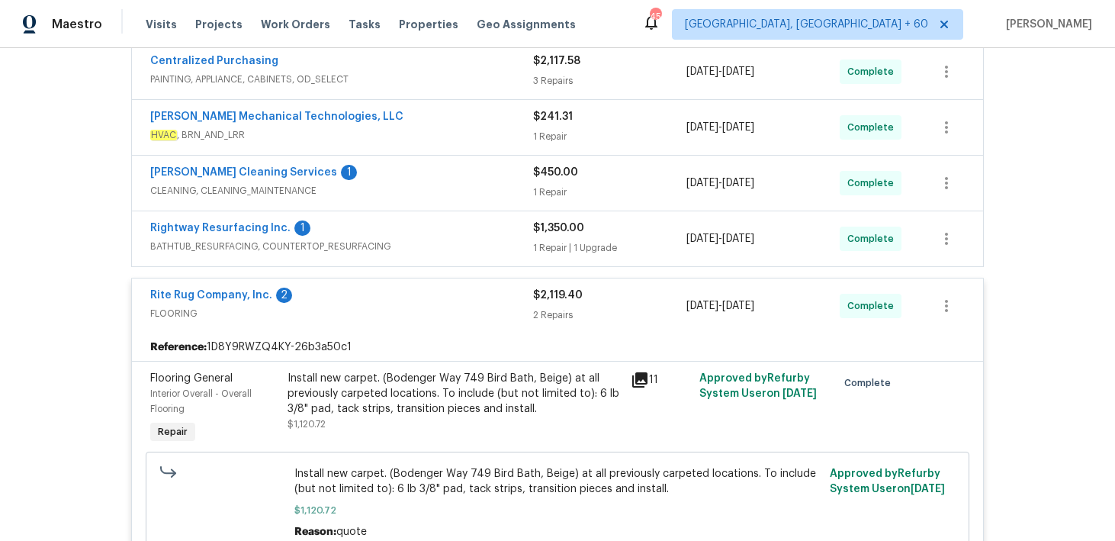
click at [548, 236] on div "$1,350.00 1 Repair | 1 Upgrade" at bounding box center [609, 238] width 153 height 37
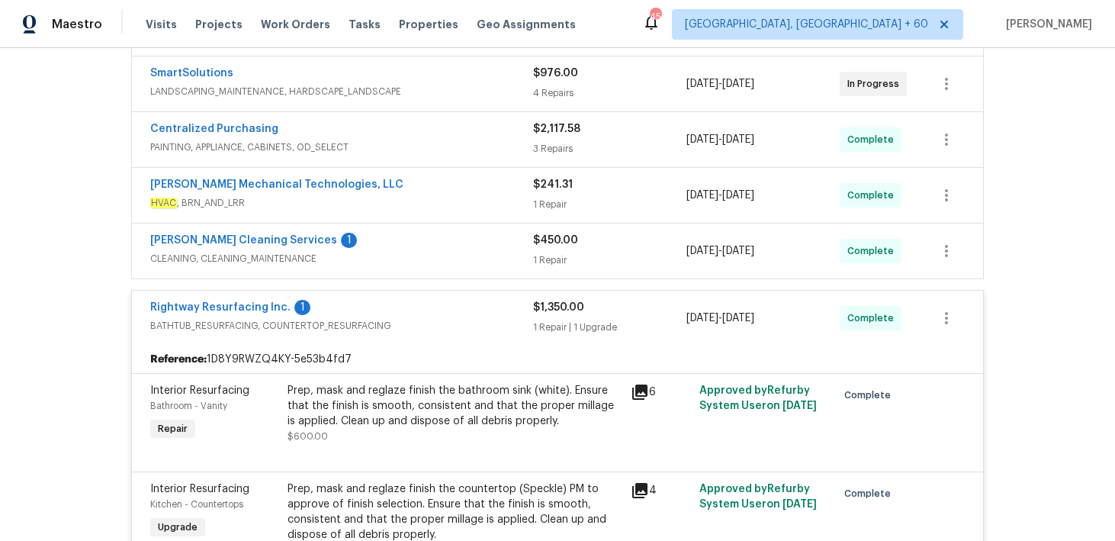
scroll to position [314, 0]
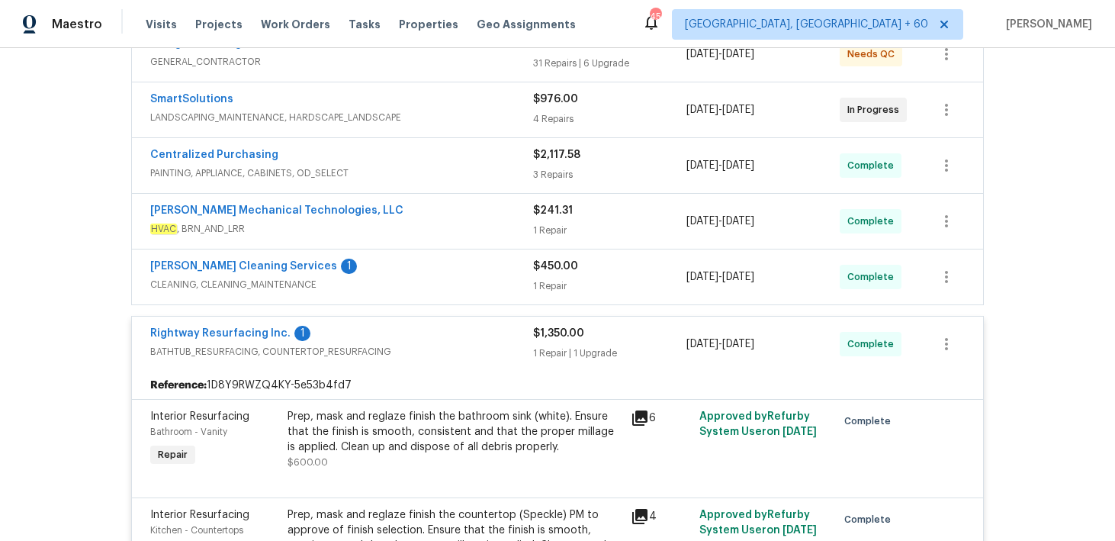
click at [552, 230] on div "1 Repair" at bounding box center [609, 230] width 153 height 15
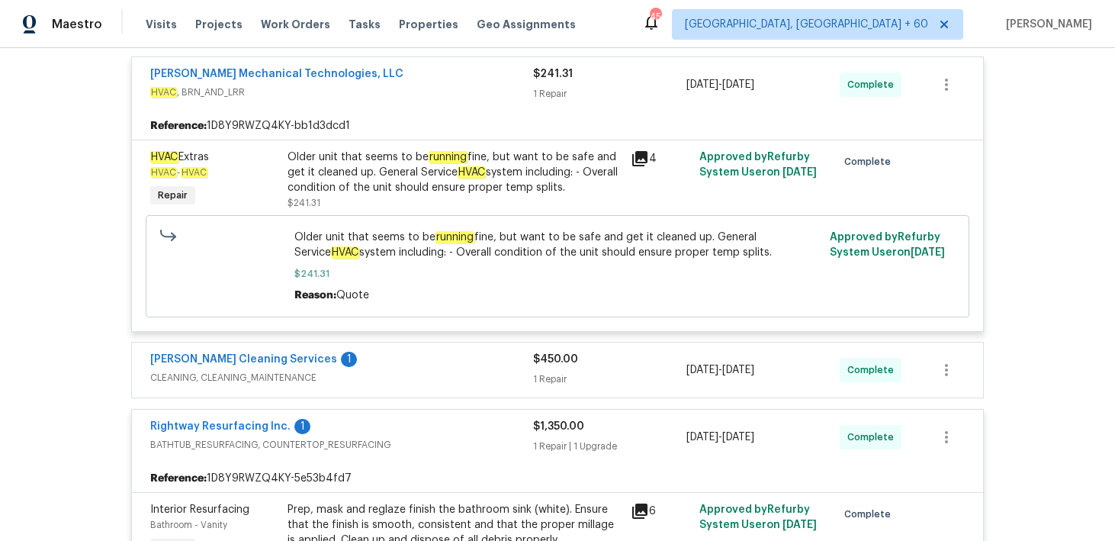
scroll to position [464, 0]
click at [549, 376] on div "1 Repair" at bounding box center [609, 377] width 153 height 15
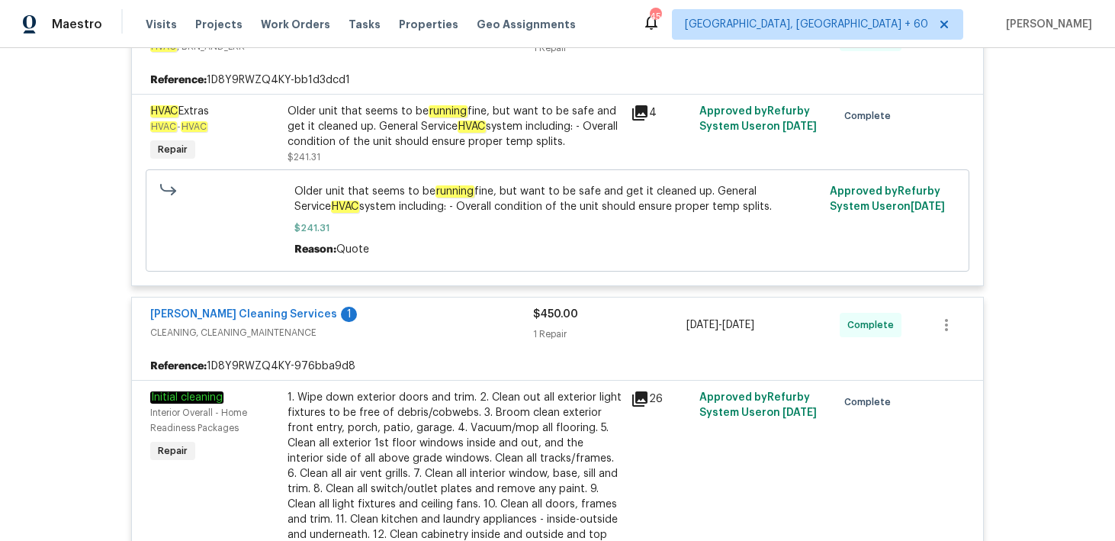
scroll to position [510, 0]
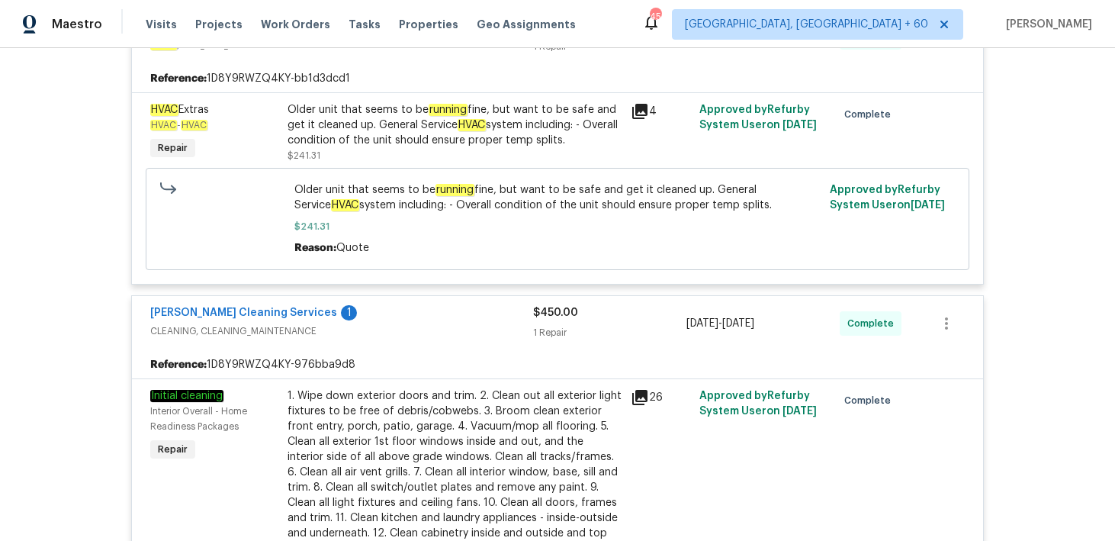
click at [629, 150] on div "4" at bounding box center [660, 133] width 69 height 70
click at [617, 137] on div "Older unit that seems to be running fine, but want to be safe and get it cleane…" at bounding box center [455, 125] width 334 height 46
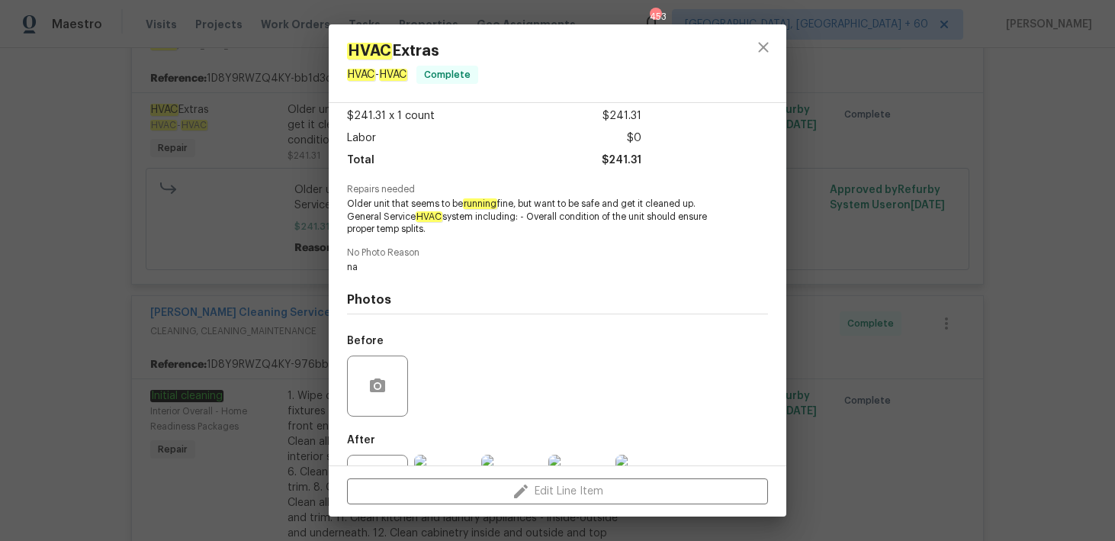
scroll to position [149, 0]
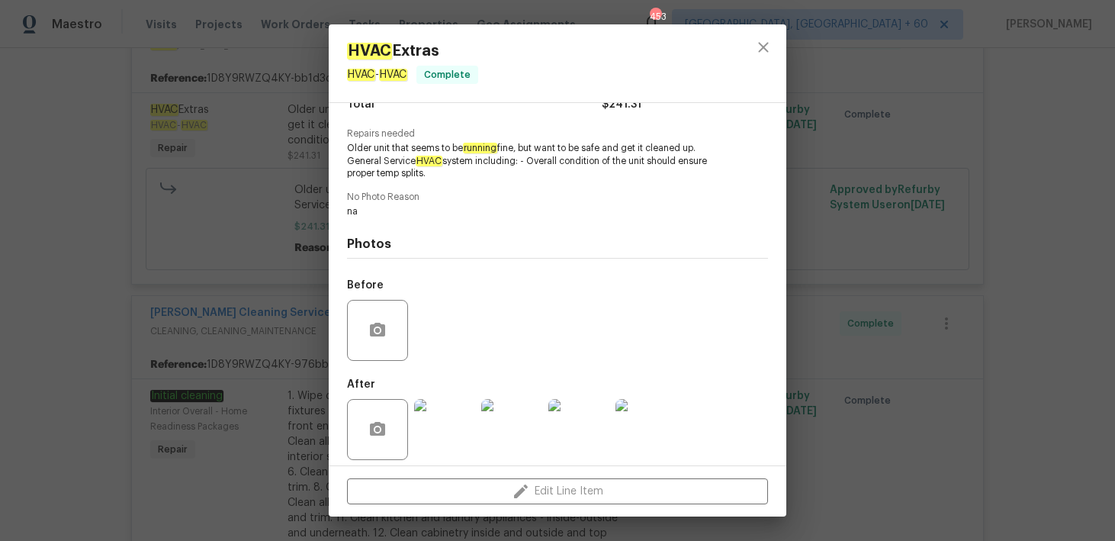
click at [452, 410] on img at bounding box center [444, 429] width 61 height 61
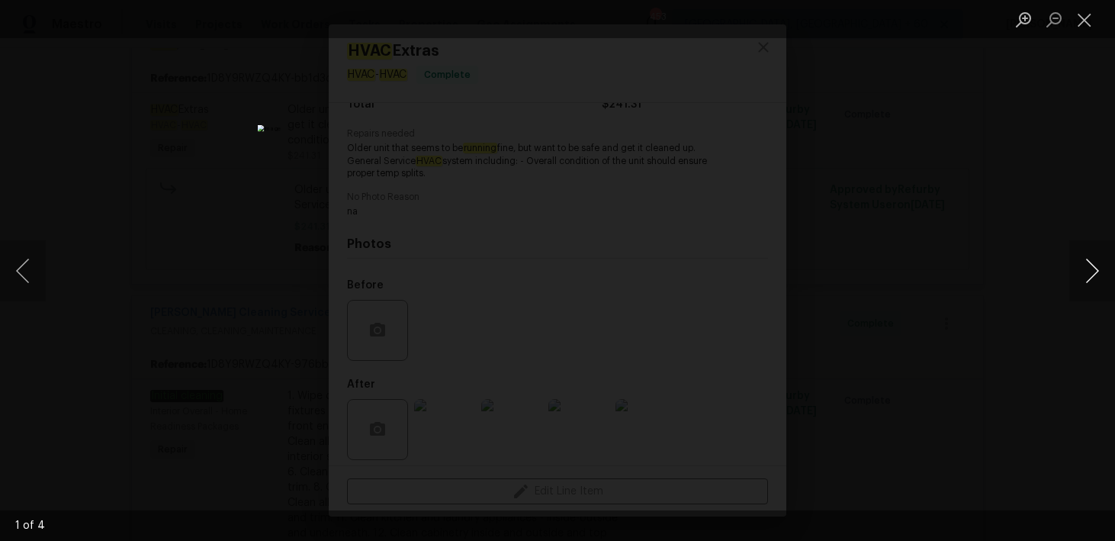
click at [1085, 278] on button "Next image" at bounding box center [1093, 270] width 46 height 61
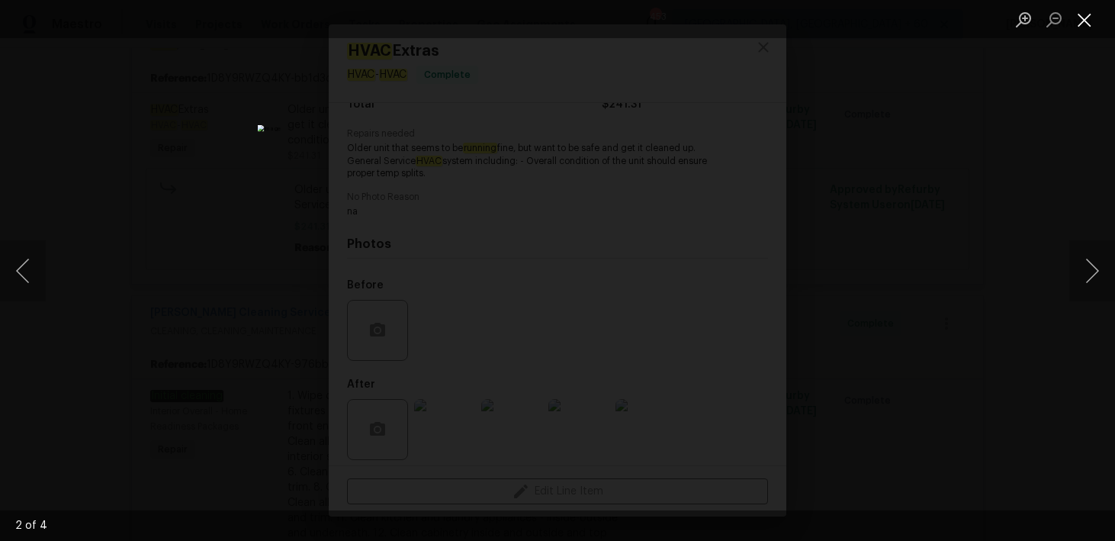
click at [1080, 27] on button "Close lightbox" at bounding box center [1085, 19] width 31 height 27
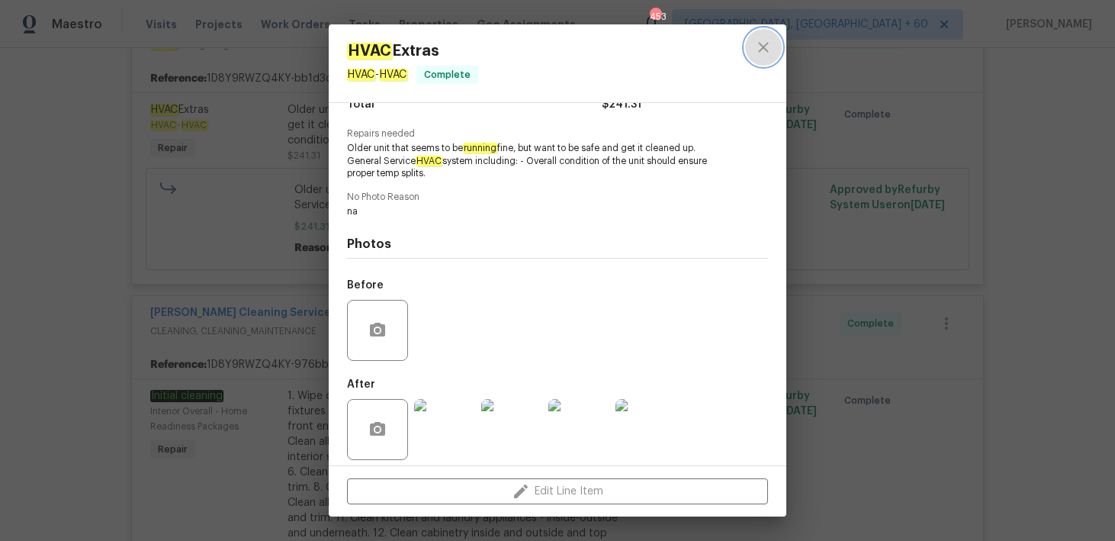
click at [765, 51] on icon "close" at bounding box center [763, 47] width 18 height 18
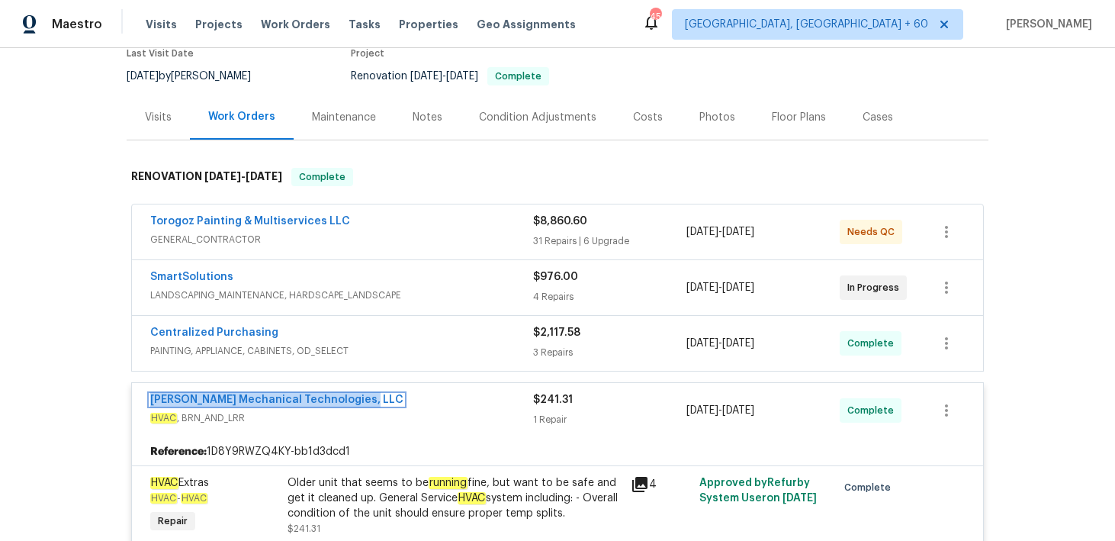
scroll to position [131, 0]
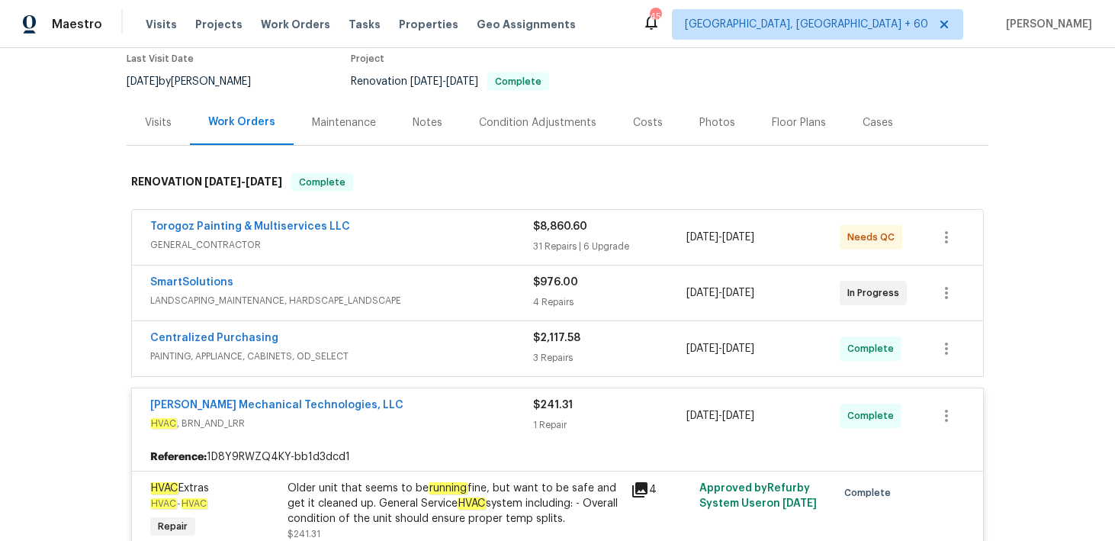
click at [571, 357] on div "3 Repairs" at bounding box center [609, 357] width 153 height 15
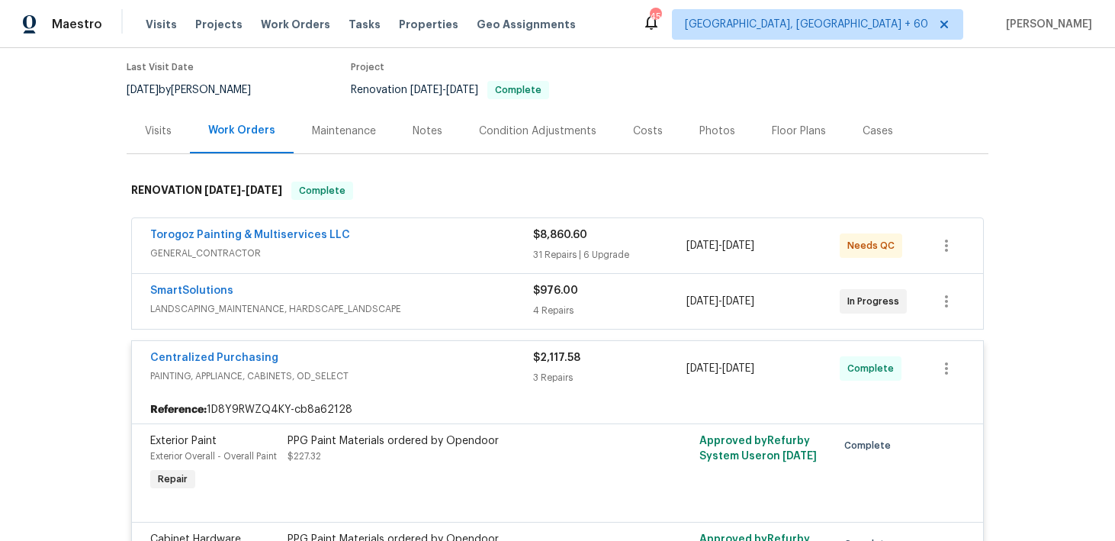
scroll to position [92, 0]
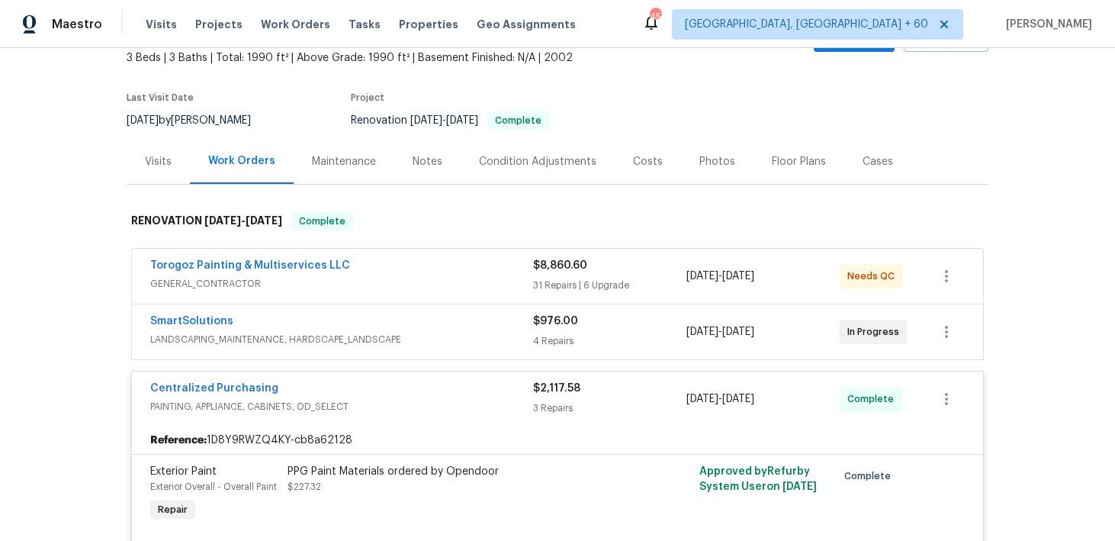
click at [566, 330] on div "$976.00 4 Repairs" at bounding box center [609, 332] width 153 height 37
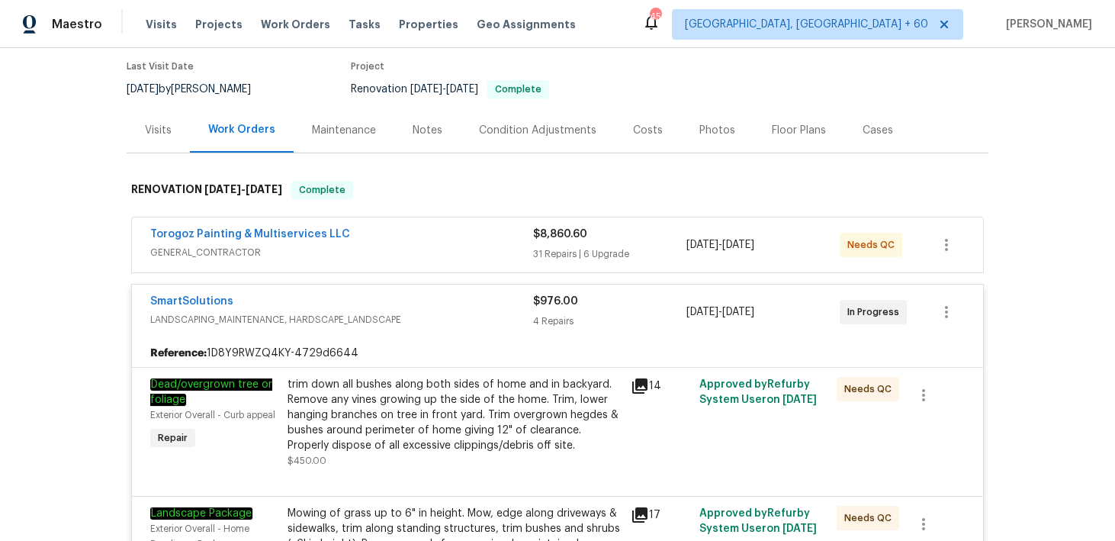
scroll to position [122, 0]
click at [555, 257] on div "31 Repairs | 6 Upgrade" at bounding box center [609, 255] width 153 height 15
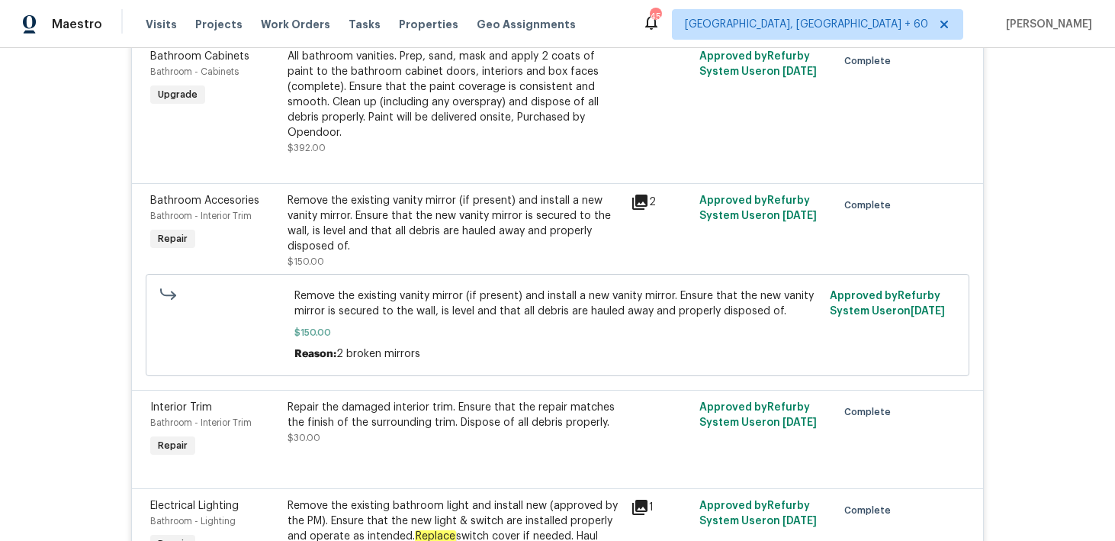
scroll to position [0, 0]
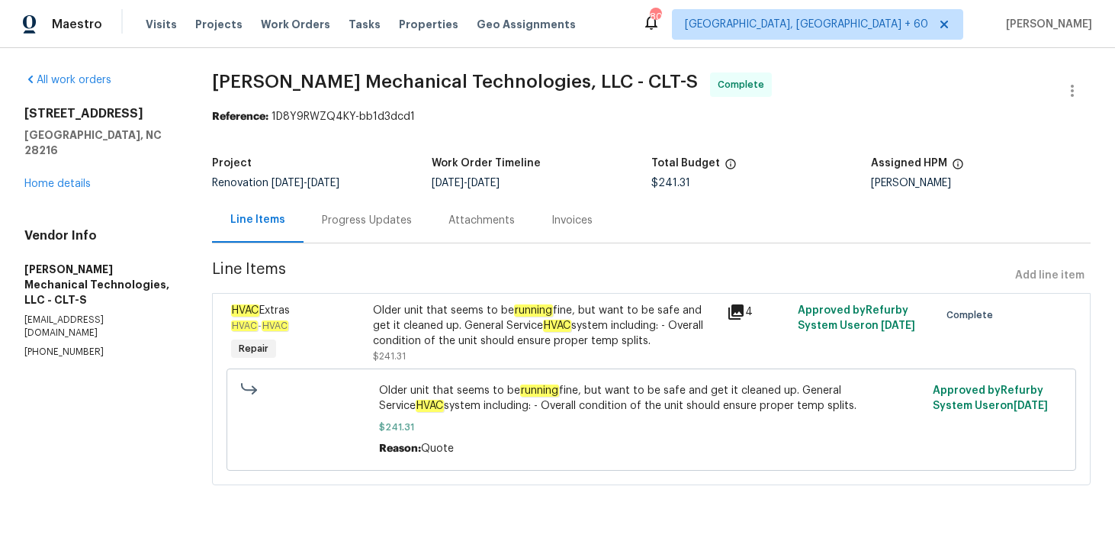
click at [383, 227] on div "Progress Updates" at bounding box center [367, 220] width 90 height 15
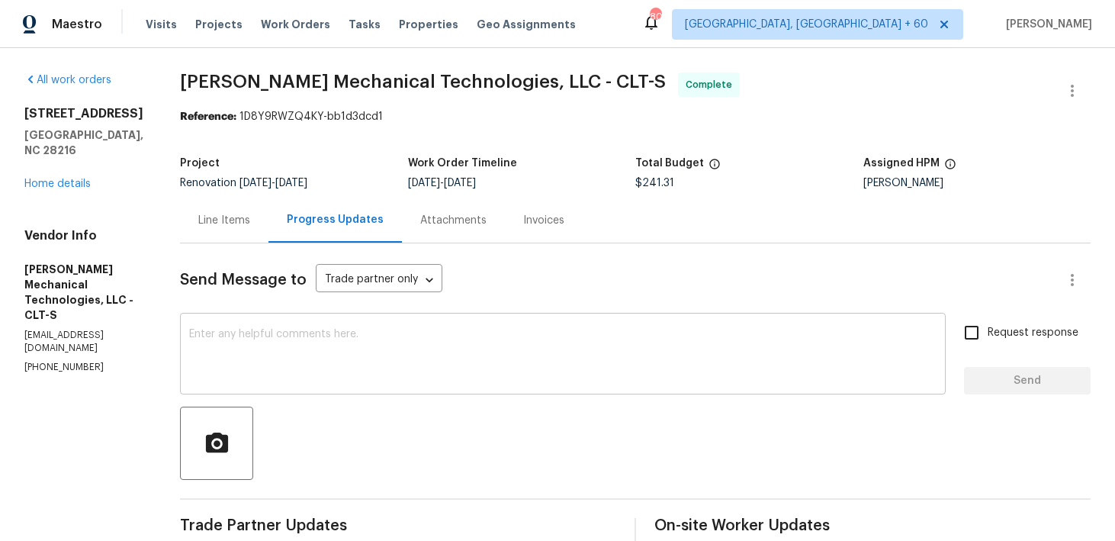
scroll to position [328, 0]
